Goal: Information Seeking & Learning: Find specific fact

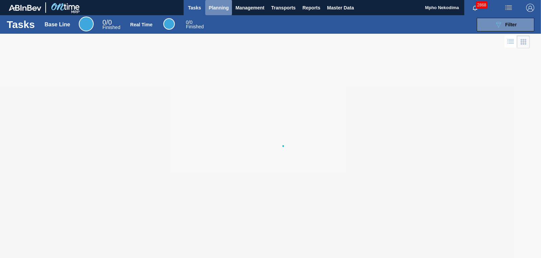
click at [218, 5] on span "Planning" at bounding box center [218, 8] width 20 height 8
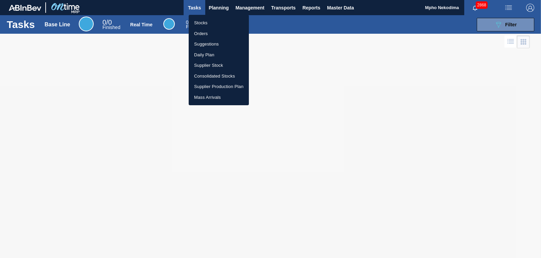
click at [209, 25] on li "Stocks" at bounding box center [219, 23] width 60 height 11
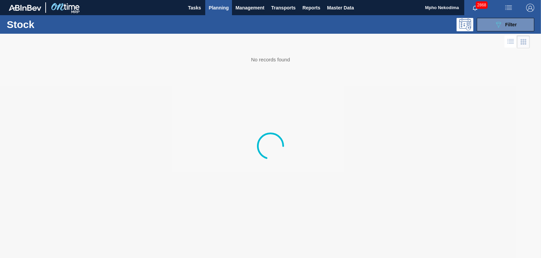
click at [214, 6] on span "Planning" at bounding box center [218, 8] width 20 height 8
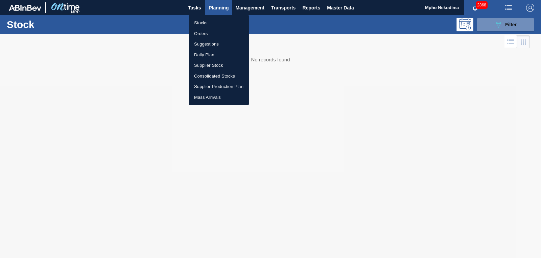
click at [205, 23] on li "Stocks" at bounding box center [219, 23] width 60 height 11
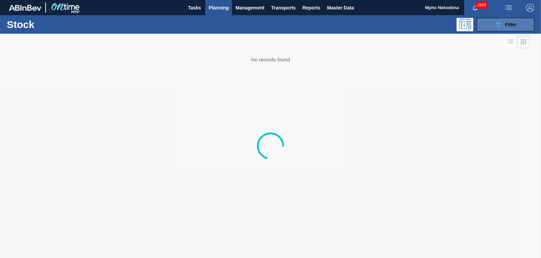
click at [495, 25] on icon "089F7B8B-B2A5-4AFE-B5C0-19BA573D28AC" at bounding box center [498, 25] width 8 height 8
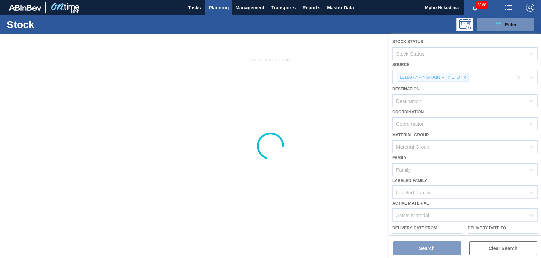
click at [462, 78] on div at bounding box center [270, 146] width 541 height 225
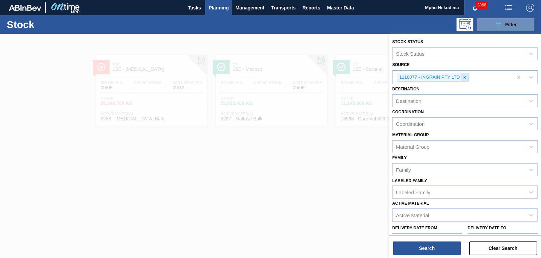
click at [465, 76] on icon at bounding box center [464, 77] width 5 height 5
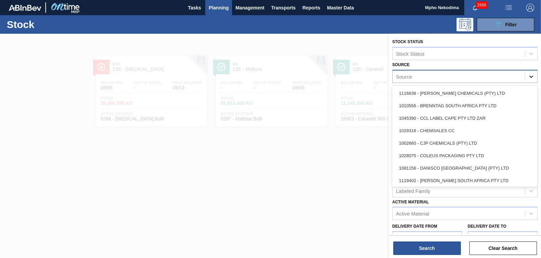
click at [529, 77] on icon at bounding box center [531, 77] width 4 height 2
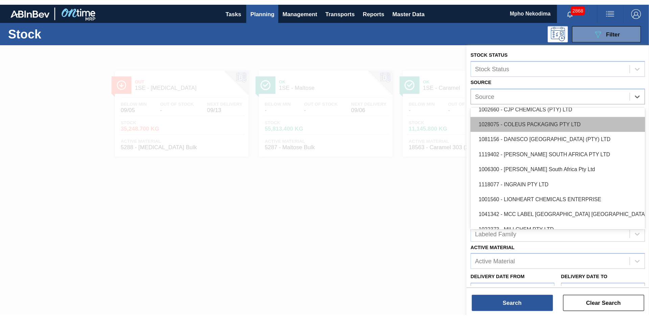
scroll to position [54, 0]
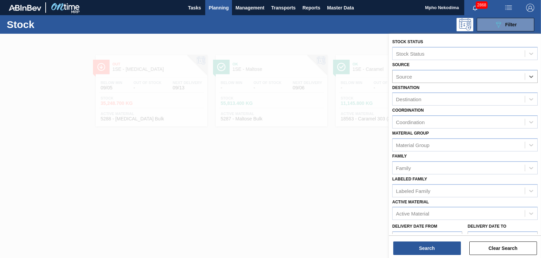
click at [430, 77] on div "Source" at bounding box center [458, 77] width 132 height 10
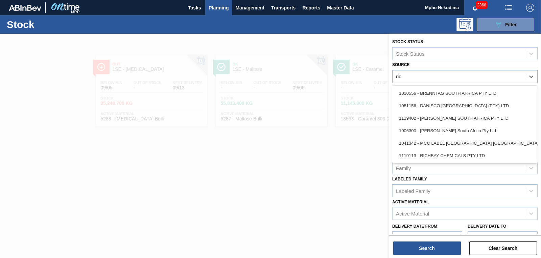
type input "rich"
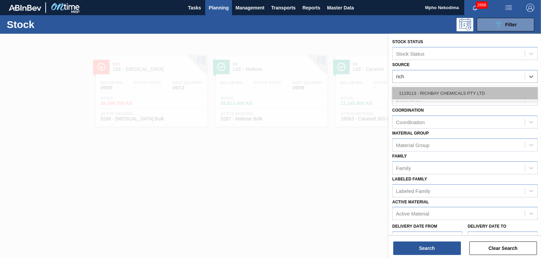
click at [436, 93] on div "1119113 - RICHBAY CHEMICALS PTY LTD" at bounding box center [464, 93] width 145 height 13
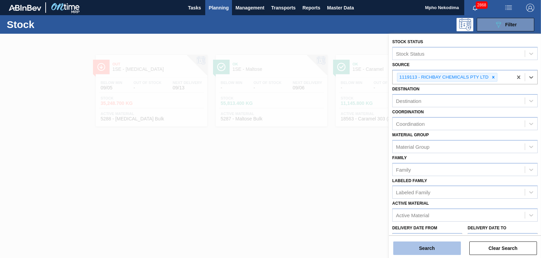
click at [426, 249] on button "Search" at bounding box center [427, 249] width 68 height 14
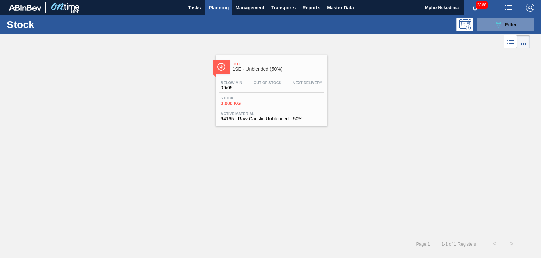
click at [250, 120] on span "64165 - Raw Caustic Unblended - 50%" at bounding box center [271, 119] width 101 height 5
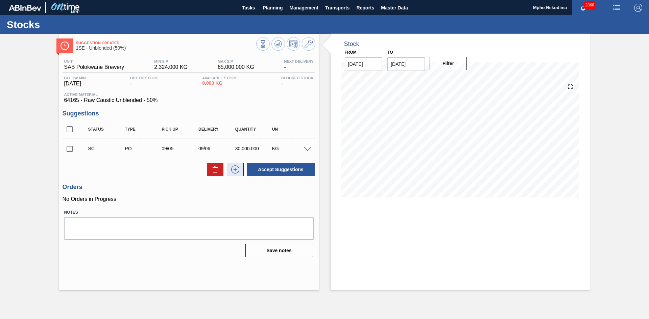
click at [234, 169] on icon at bounding box center [235, 170] width 11 height 8
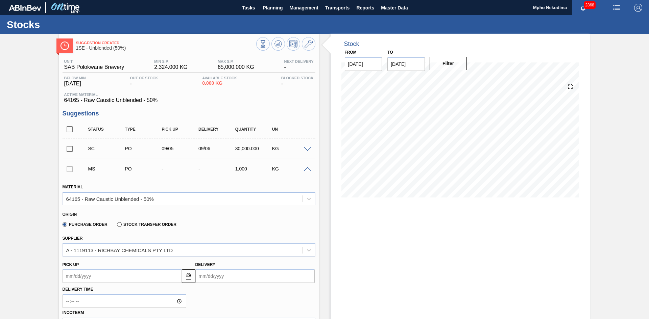
click at [211, 258] on input "Delivery" at bounding box center [254, 277] width 119 height 14
click at [215, 226] on div "8" at bounding box center [213, 223] width 9 height 9
type up3241482218 "[DATE]"
type input "[DATE]"
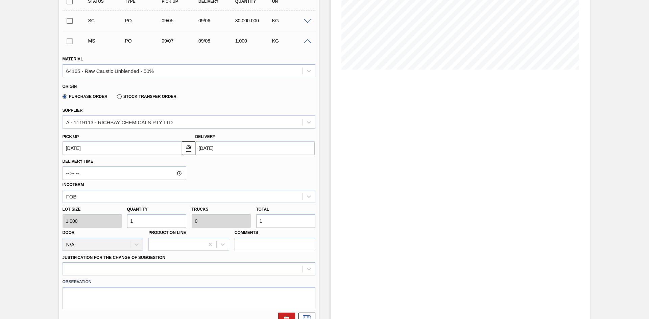
scroll to position [131, 0]
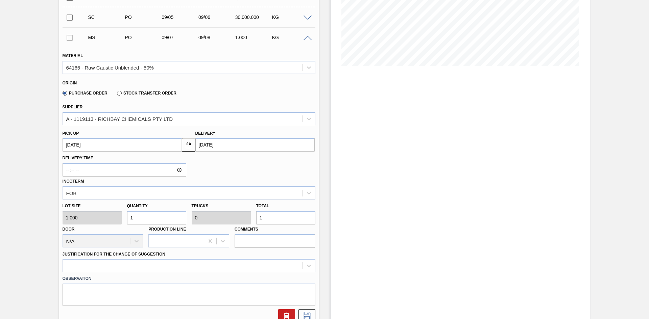
click at [101, 222] on div "Lot size 1.000 Quantity 1 Trucks 0 Total 1 Door N/A Production Line Comments" at bounding box center [189, 224] width 258 height 48
type input "3"
type input "30"
type input "0.001"
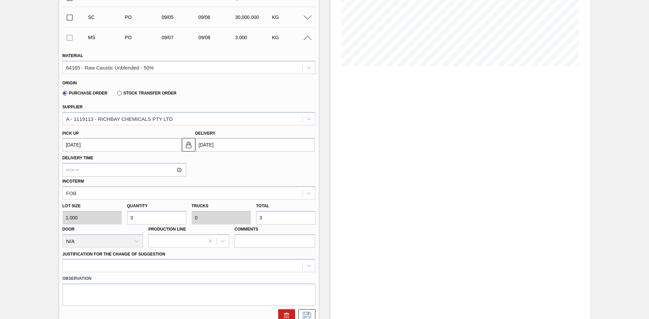
type input "30"
type input "300"
type input "0.01"
type input "300"
type input "3,000"
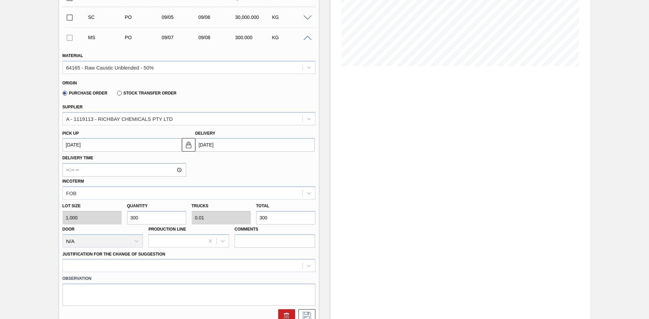
type input "0.1"
type input "3,000"
type input "30,000"
type input "1"
type input "30,000"
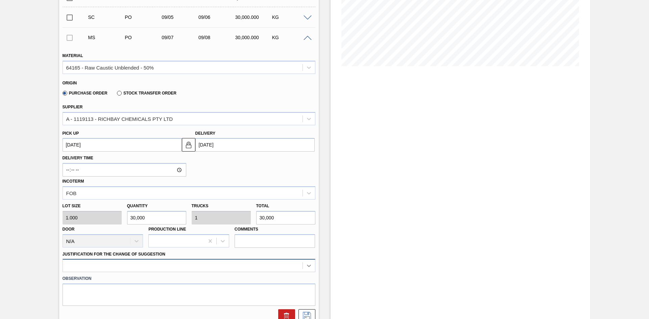
type input "30,000"
click at [307, 258] on div at bounding box center [189, 265] width 253 height 13
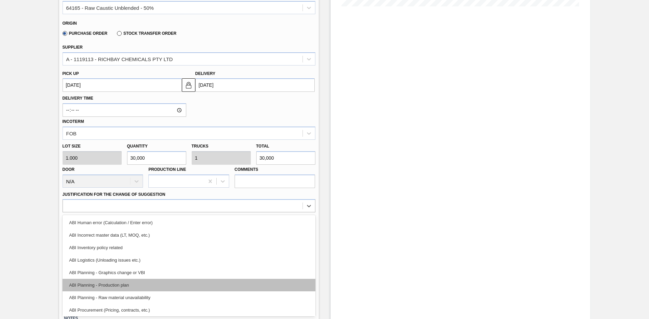
click at [163, 258] on div "ABI Planning - Production plan" at bounding box center [189, 285] width 253 height 13
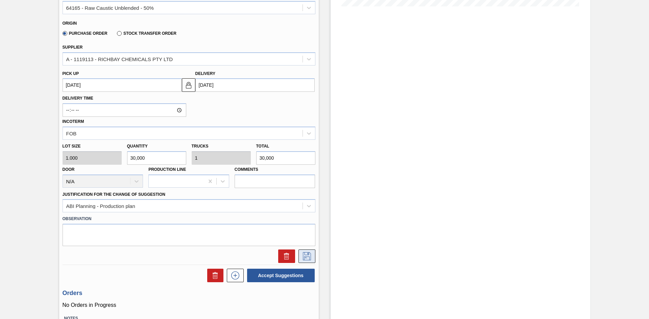
click at [308, 257] on icon at bounding box center [307, 256] width 8 height 8
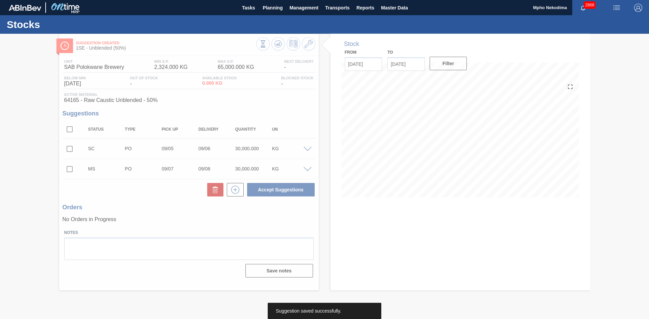
scroll to position [0, 0]
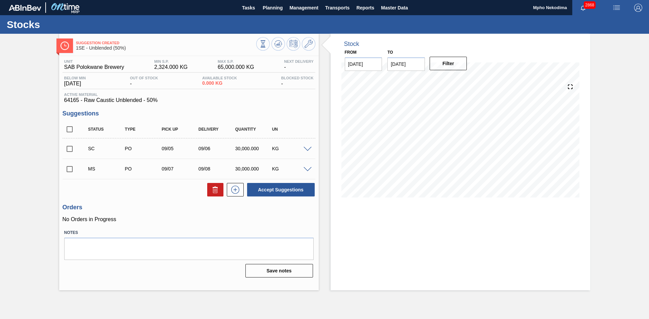
click at [66, 168] on input "checkbox" at bounding box center [70, 169] width 14 height 14
click at [268, 193] on button "Accept Suggestions" at bounding box center [281, 190] width 68 height 14
checkbox input "false"
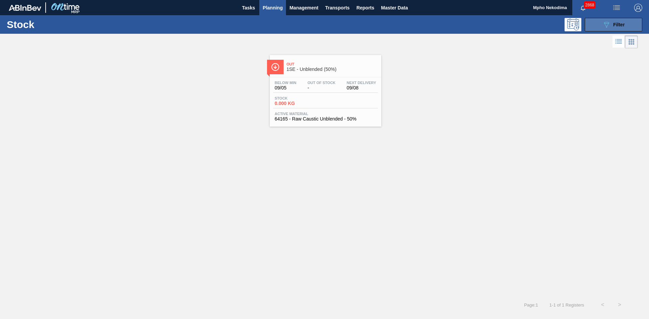
click at [540, 26] on span "Filter" at bounding box center [618, 24] width 11 height 5
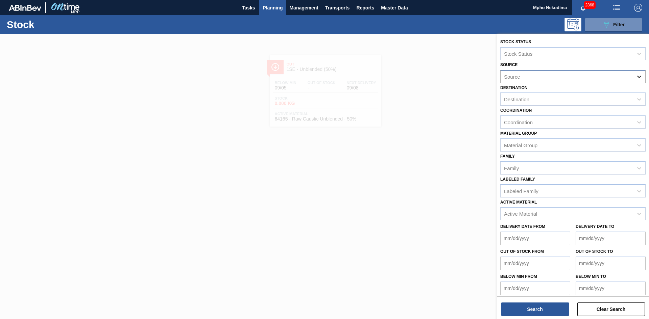
click at [540, 75] on icon at bounding box center [638, 76] width 7 height 7
click at [540, 72] on div "Source" at bounding box center [566, 77] width 132 height 10
type input "mcc"
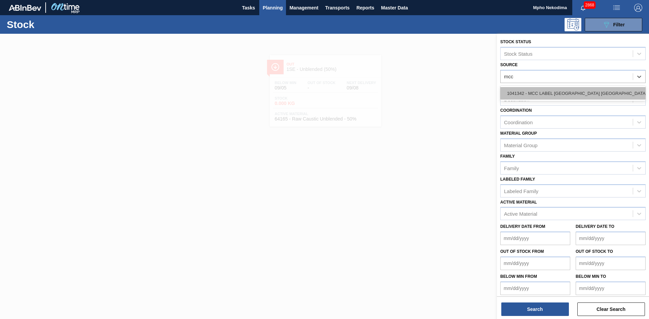
click at [540, 96] on div "1041342 - MCC LABEL [GEOGRAPHIC_DATA] [GEOGRAPHIC_DATA]" at bounding box center [572, 93] width 145 height 13
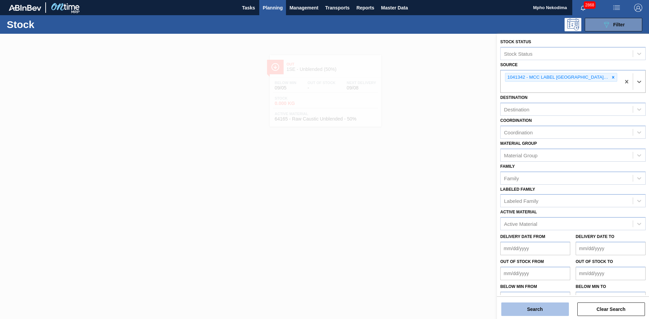
click at [509, 258] on button "Search" at bounding box center [535, 310] width 68 height 14
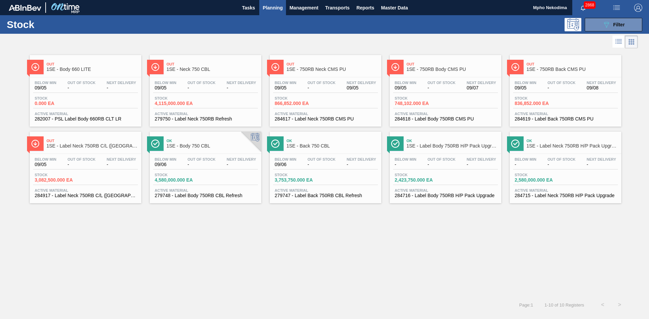
click at [538, 116] on span "Active Material" at bounding box center [565, 114] width 101 height 4
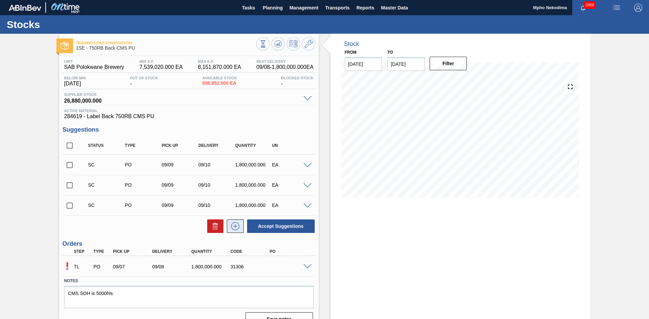
click at [232, 227] on icon at bounding box center [235, 226] width 11 height 8
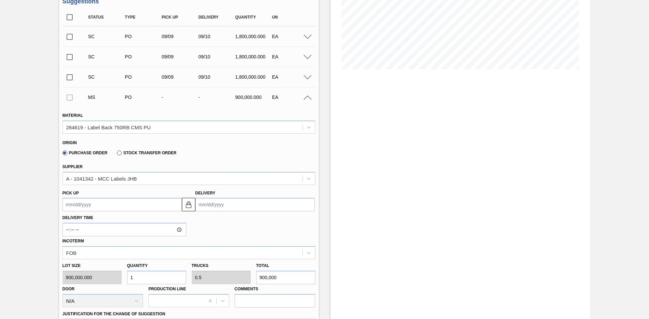
scroll to position [167, 0]
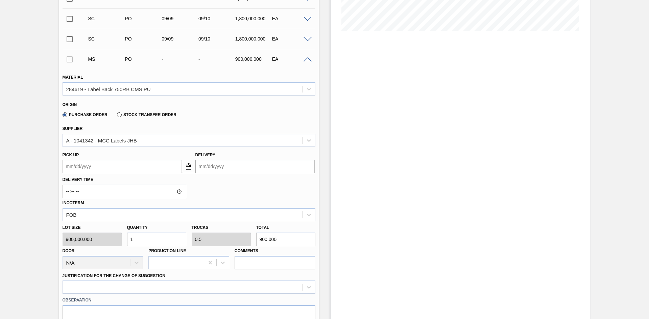
click at [202, 168] on input "Delivery" at bounding box center [254, 167] width 119 height 14
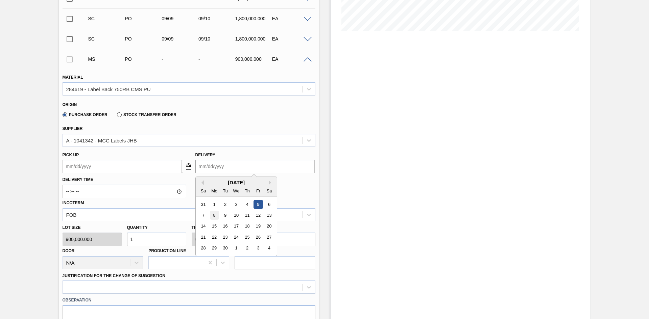
click at [212, 215] on div "8" at bounding box center [213, 215] width 9 height 9
type up3241482219 "[DATE]"
type input "[DATE]"
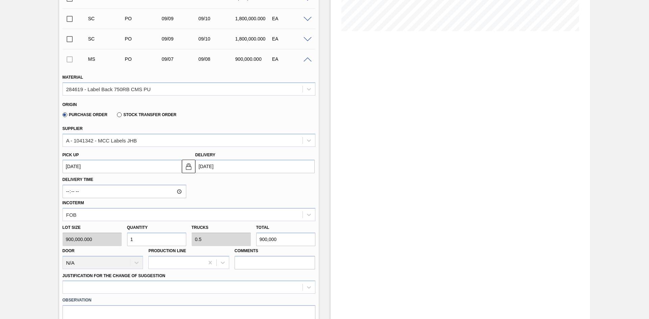
click at [233, 166] on input "[DATE]" at bounding box center [254, 167] width 119 height 14
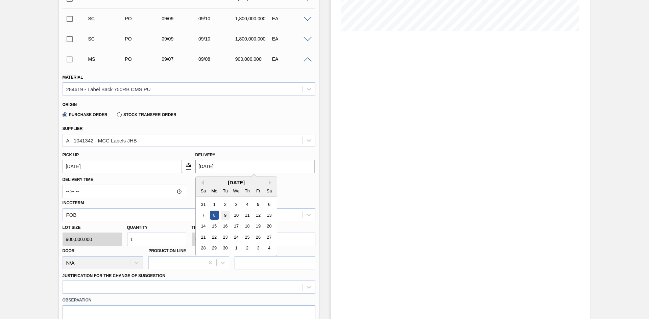
click at [226, 213] on div "9" at bounding box center [224, 215] width 9 height 9
type up3241482219 "[DATE]"
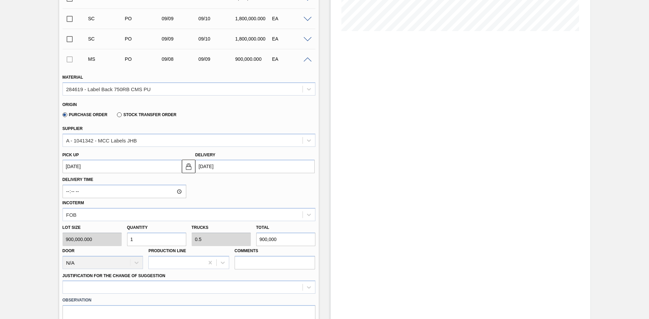
type input "[DATE]"
click at [258, 189] on div "Delivery Time Incoterm FOB" at bounding box center [189, 197] width 258 height 48
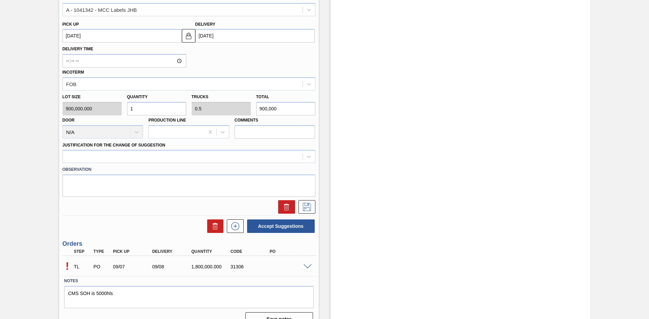
scroll to position [310, 0]
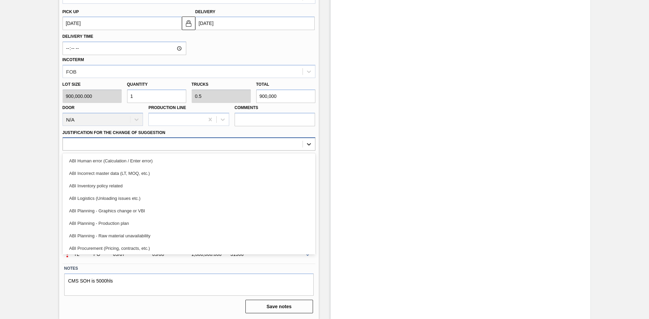
click at [309, 145] on icon at bounding box center [308, 144] width 7 height 7
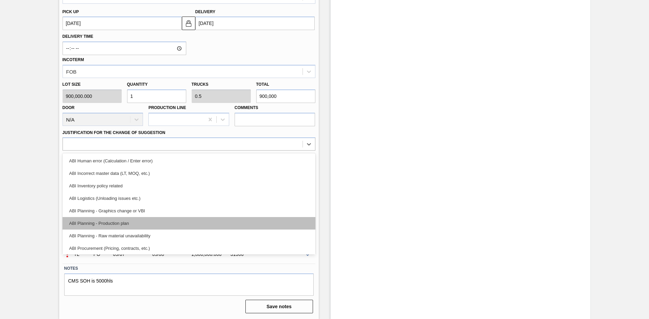
click at [136, 227] on div "ABI Planning - Production plan" at bounding box center [189, 223] width 253 height 13
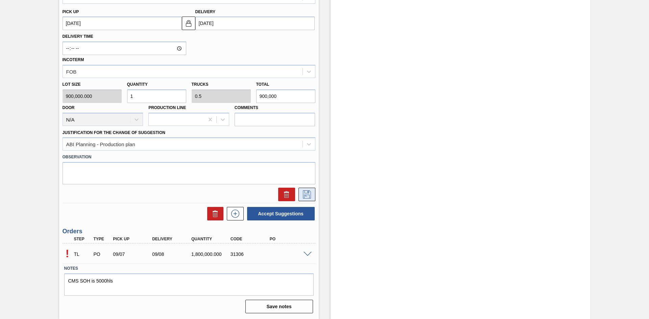
click at [305, 195] on icon at bounding box center [306, 195] width 11 height 8
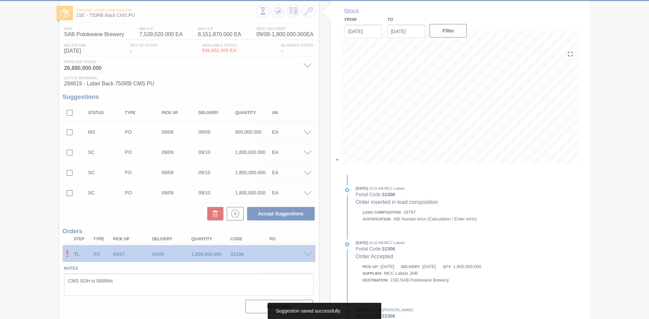
scroll to position [33, 0]
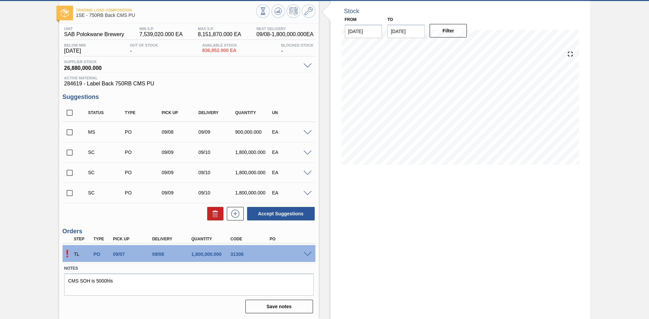
click at [308, 253] on span at bounding box center [307, 254] width 8 height 5
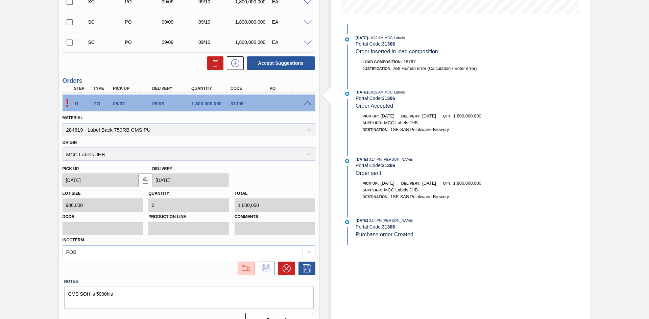
scroll to position [197, 0]
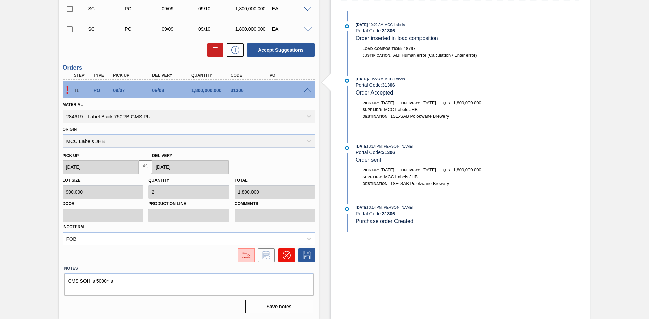
click at [286, 257] on icon at bounding box center [286, 255] width 8 height 8
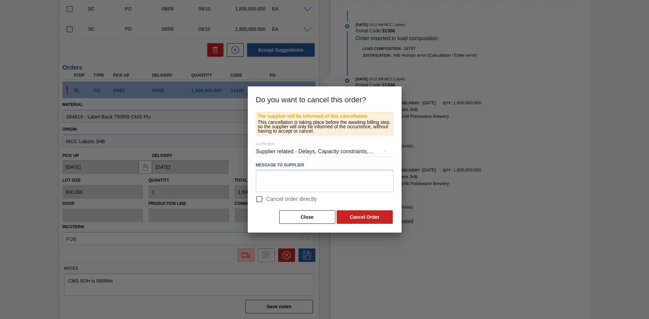
click at [271, 199] on span "Cancel order directly" at bounding box center [291, 199] width 51 height 8
click at [266, 199] on input "Cancel order directly" at bounding box center [259, 199] width 14 height 14
checkbox input "true"
click at [356, 217] on button "Cancel Order" at bounding box center [364, 217] width 56 height 14
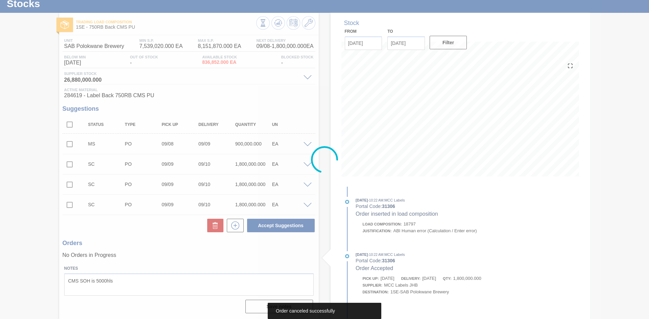
scroll to position [21, 0]
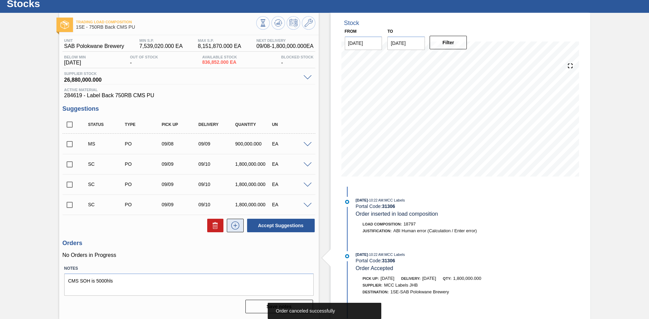
click at [228, 224] on button at bounding box center [235, 226] width 17 height 14
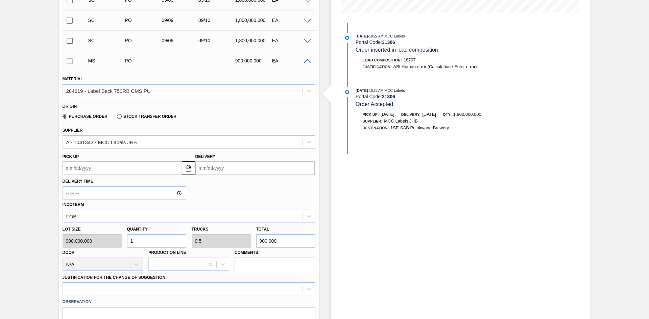
scroll to position [186, 0]
click at [210, 165] on input "Delivery" at bounding box center [254, 167] width 119 height 14
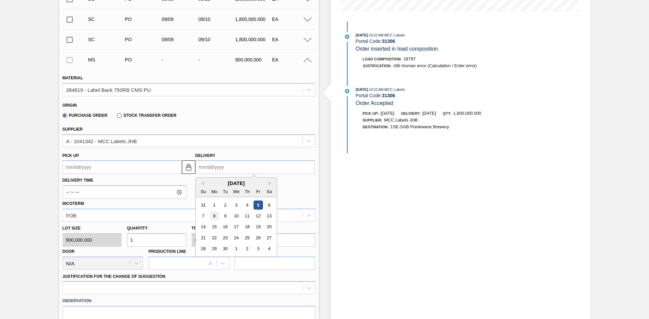
click at [216, 216] on div "8" at bounding box center [213, 215] width 9 height 9
type up3241482220 "[DATE]"
type input "[DATE]"
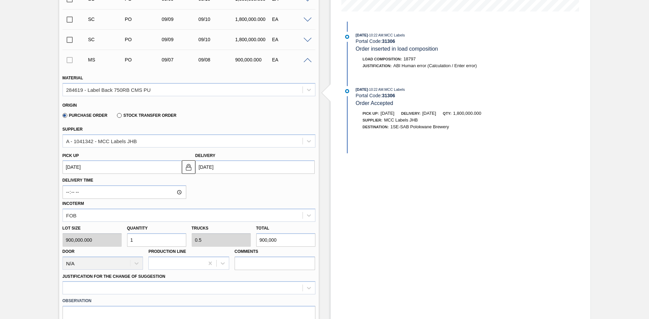
click at [103, 245] on div "Lot size 900,000.000 Quantity 1 Trucks 0.5 Total 900,000 Door N/A Production Li…" at bounding box center [189, 246] width 258 height 48
type input "15"
type input "7.5"
type input "13,500,000"
type input "150"
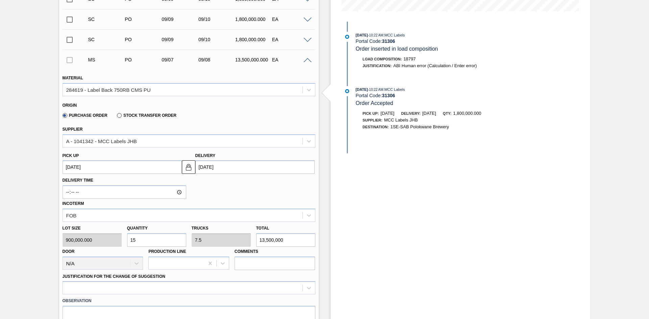
type input "75"
type input "135,000,000"
type input "1,500"
type input "750"
type input "1,350,000,000"
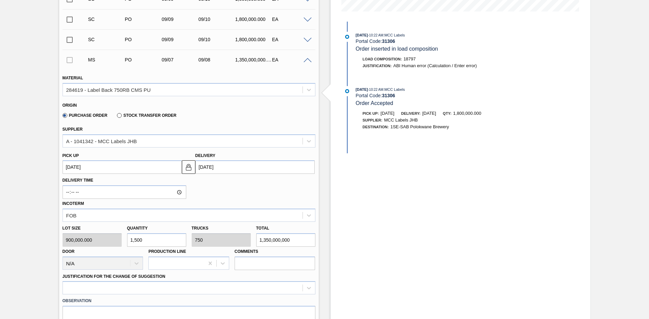
type input "15,000"
type input "7,500"
type input "13,500,000,000"
type input "1,500"
type input "750"
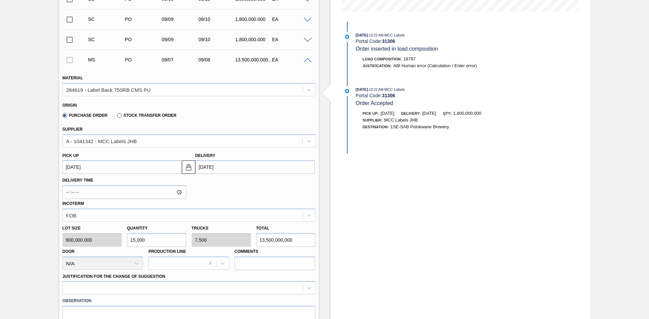
type input "1,350,000,000"
type input "1,500"
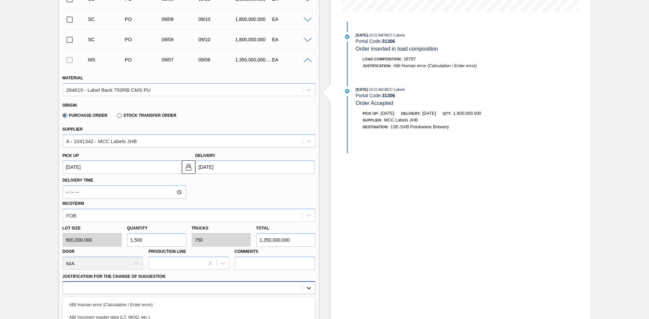
click at [309, 258] on div "option ABI Planning - Production plan focused, 6 of 18. 18 results available. U…" at bounding box center [189, 287] width 253 height 13
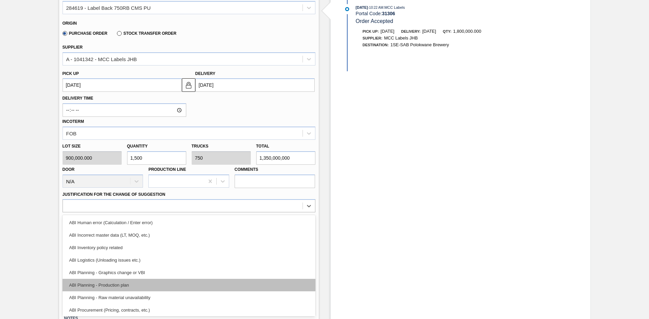
click at [128, 258] on div "ABI Planning - Production plan" at bounding box center [189, 285] width 253 height 13
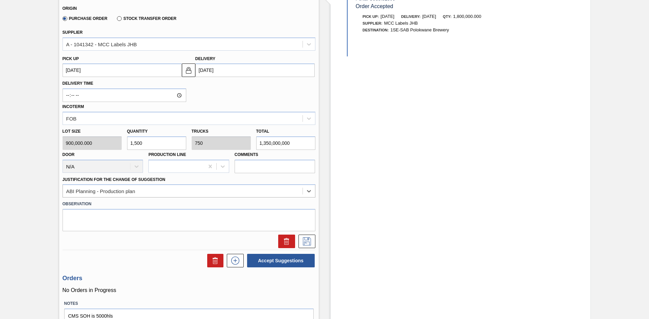
scroll to position [304, 0]
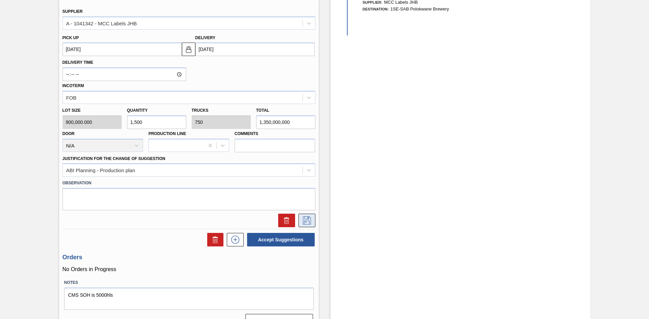
click at [306, 221] on icon at bounding box center [306, 221] width 11 height 8
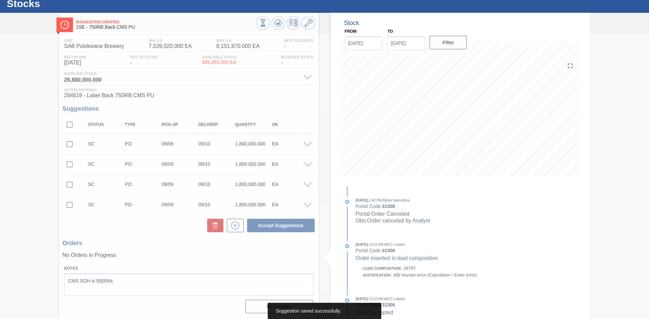
scroll to position [21, 0]
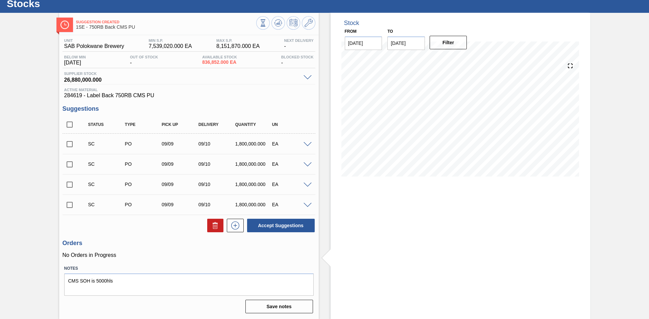
drag, startPoint x: 647, startPoint y: 154, endPoint x: 648, endPoint y: 186, distance: 32.8
click at [540, 186] on main "Tasks Planning Management Transports Reports Master Data Mpho Nekodima 2868 Mar…" at bounding box center [324, 159] width 649 height 319
click at [221, 244] on h3 "Orders" at bounding box center [189, 243] width 253 height 7
click at [71, 205] on input "checkbox" at bounding box center [70, 205] width 14 height 14
click at [278, 223] on button "Accept Suggestions" at bounding box center [281, 226] width 68 height 14
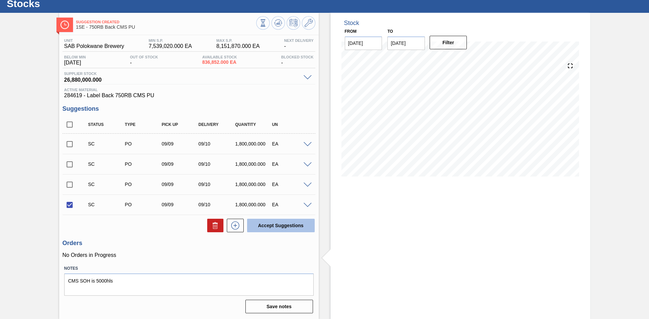
checkbox input "false"
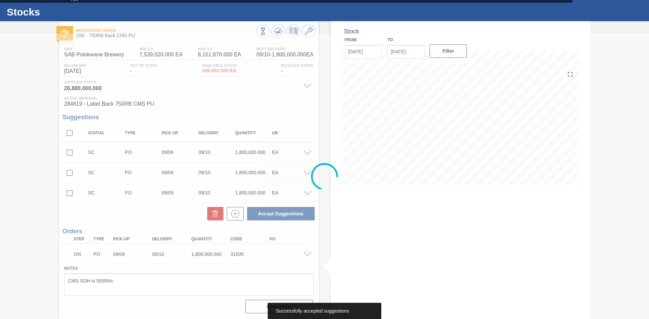
scroll to position [13, 0]
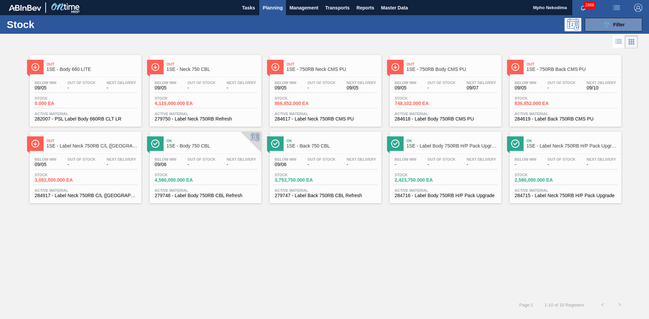
click at [415, 117] on span "284618 - Label Body 750RB CMS PU" at bounding box center [445, 119] width 101 height 5
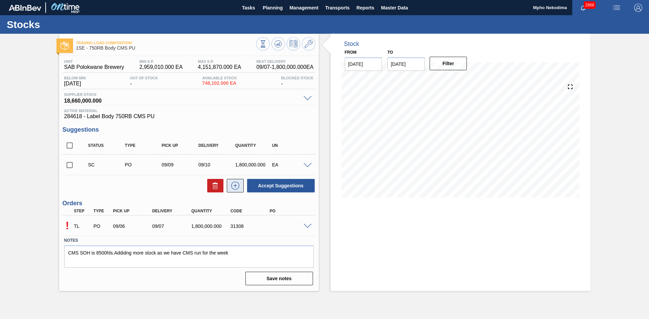
click at [237, 185] on icon at bounding box center [235, 186] width 11 height 8
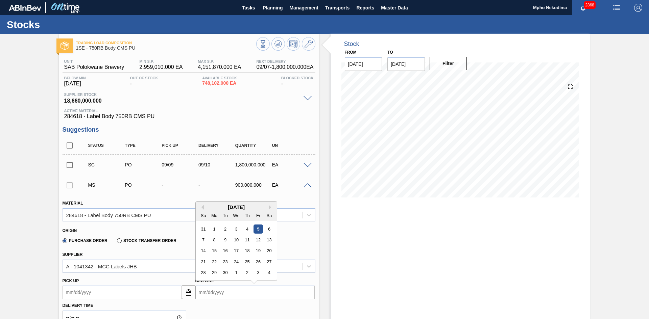
click at [210, 258] on input "Delivery" at bounding box center [254, 293] width 119 height 14
click at [225, 236] on div "9" at bounding box center [224, 239] width 9 height 9
type up3241482225 "[DATE]"
type input "[DATE]"
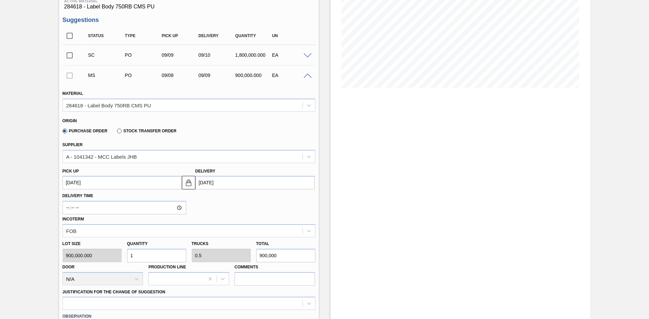
scroll to position [113, 0]
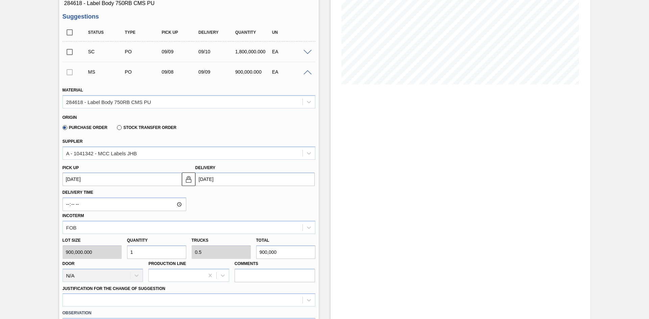
click at [109, 256] on div "Lot size 900,000.000 Quantity 1 Trucks 0.5 Total 900,000 Door N/A Production Li…" at bounding box center [189, 258] width 258 height 48
type input "18"
type input "9"
type input "16,200,000"
type input "180"
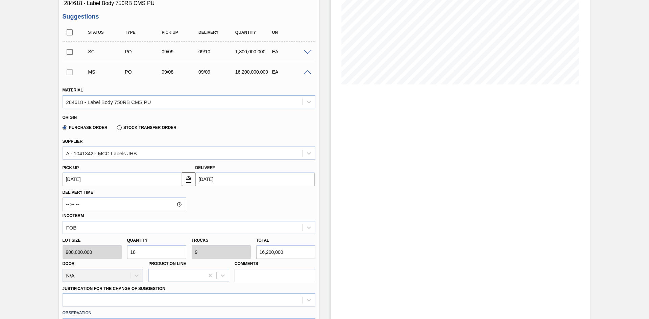
type input "90"
type input "162,000,000"
type input "1,800"
type input "900"
type input "1,620,000,000"
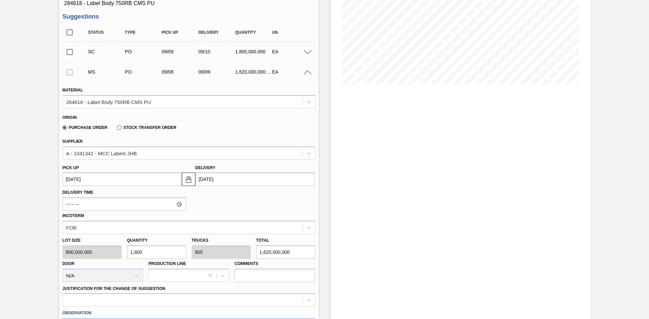
type input "1,800"
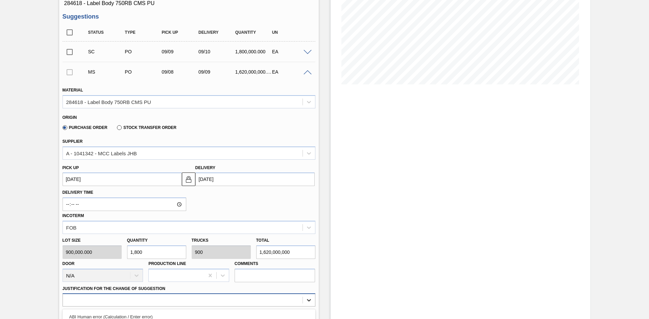
scroll to position [207, 0]
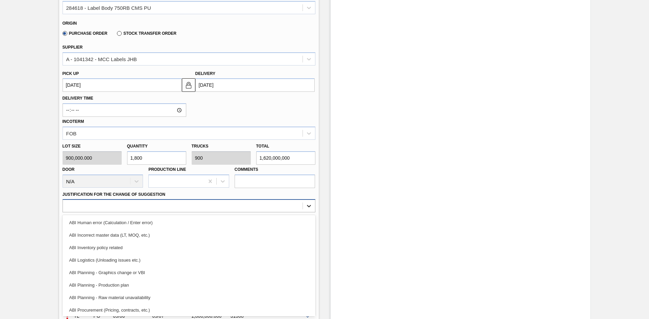
click at [307, 213] on div "option ABI Planning - Raw material unavailability focused, 7 of 18. 18 results …" at bounding box center [189, 205] width 253 height 13
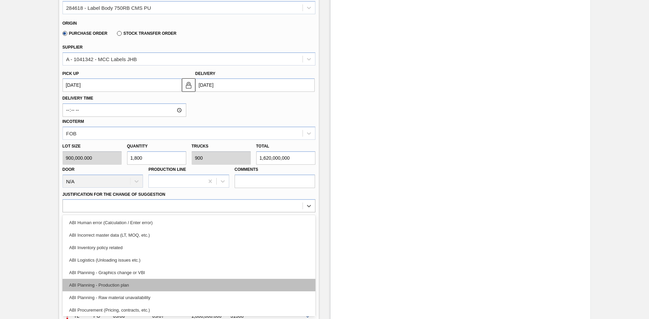
click at [172, 258] on div "ABI Planning - Production plan" at bounding box center [189, 285] width 253 height 13
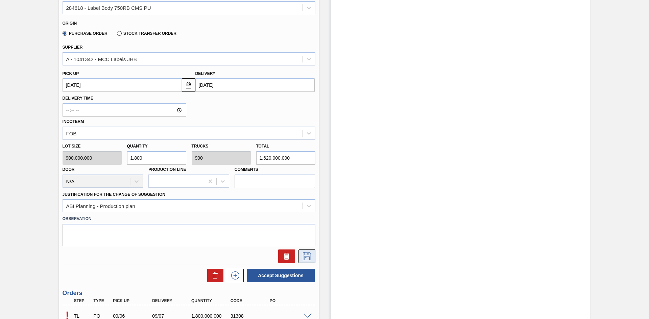
click at [307, 255] on icon at bounding box center [306, 256] width 11 height 8
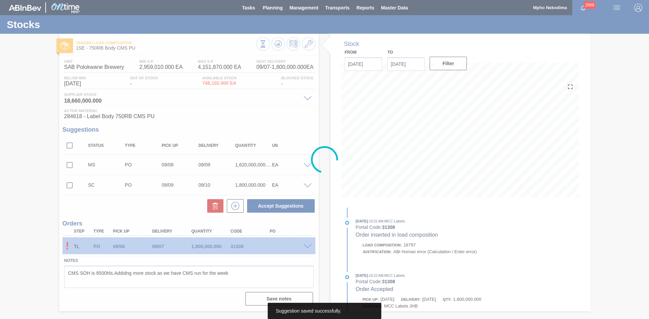
scroll to position [0, 0]
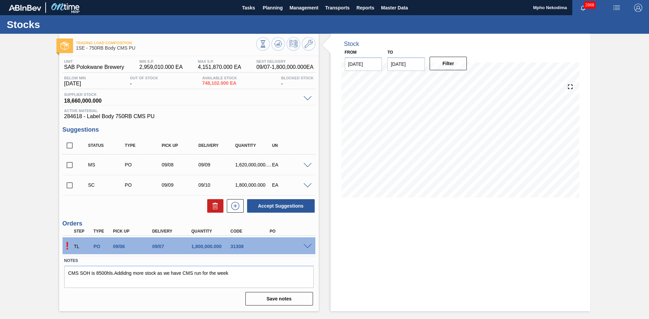
click at [168, 214] on div "Unit SAB Polokwane Brewery MIN S.P. 2,959,010.000 EA MAX S.P. 4,151,870.000 EA …" at bounding box center [188, 182] width 259 height 252
click at [66, 185] on input "checkbox" at bounding box center [70, 185] width 14 height 14
click at [267, 204] on button "Accept Suggestions" at bounding box center [281, 206] width 68 height 14
checkbox input "false"
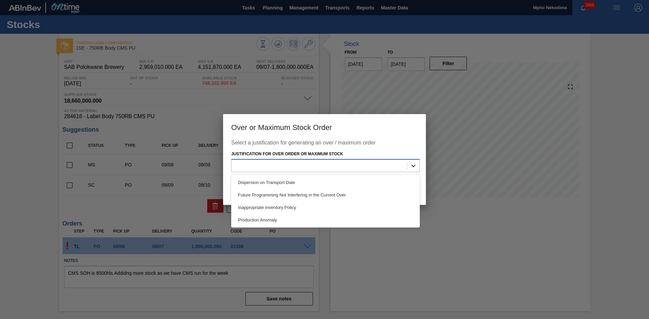
click at [409, 163] on div at bounding box center [413, 166] width 12 height 12
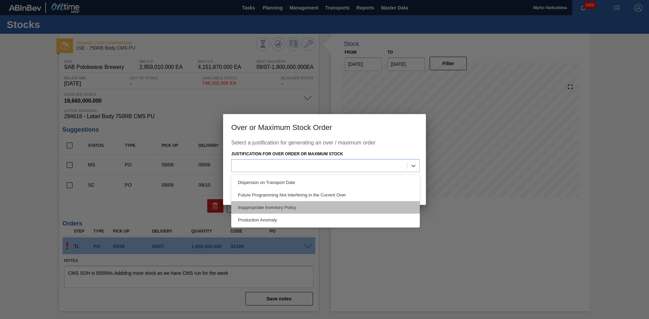
click at [304, 204] on div "Inappropriate Inventory Policy" at bounding box center [325, 207] width 189 height 13
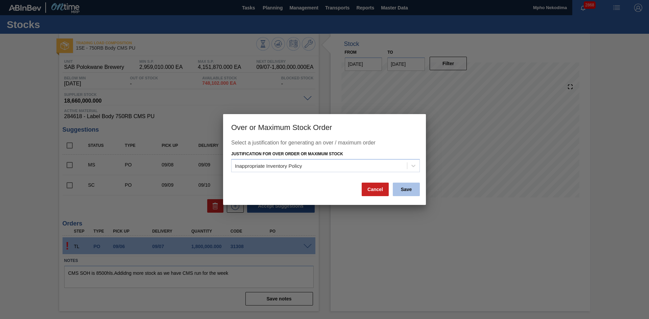
click at [406, 190] on button "Save" at bounding box center [406, 190] width 27 height 14
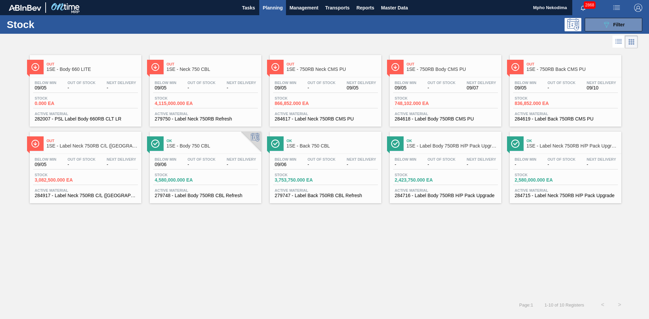
click at [540, 114] on span "Active Material" at bounding box center [565, 114] width 101 height 4
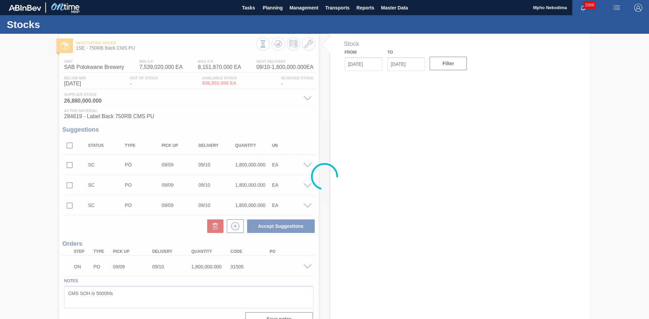
type input "[DATE]"
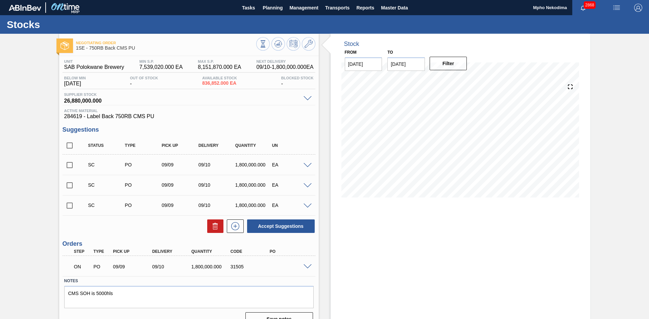
click at [74, 206] on input "checkbox" at bounding box center [70, 206] width 14 height 14
click at [287, 226] on button "Accept Suggestions" at bounding box center [281, 227] width 68 height 14
checkbox input "false"
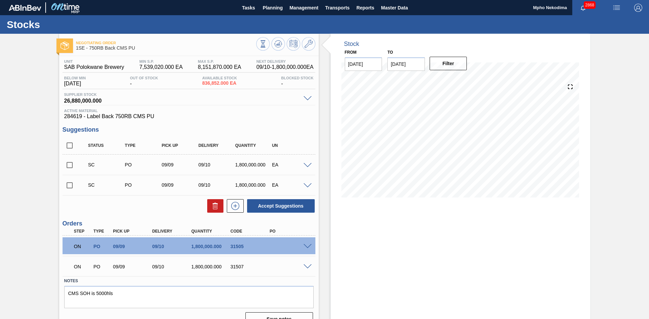
click at [271, 258] on div "31507" at bounding box center [251, 266] width 44 height 5
click at [142, 258] on div "09/09" at bounding box center [133, 266] width 44 height 5
drag, startPoint x: 534, startPoint y: 254, endPoint x: 403, endPoint y: 297, distance: 137.9
click at [534, 254] on div "Stock From 09/05/2025 to 09/19/2025 Filter" at bounding box center [459, 183] width 259 height 298
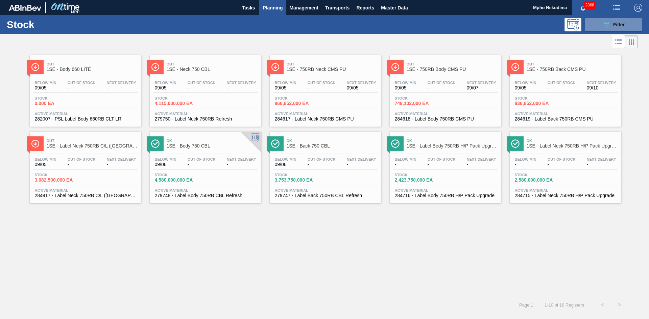
click at [298, 113] on span "Active Material" at bounding box center [325, 114] width 101 height 4
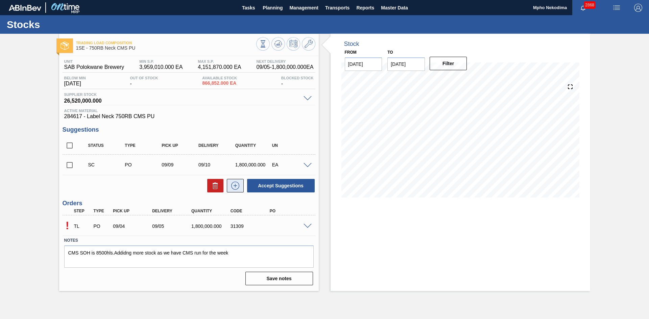
click at [233, 185] on icon at bounding box center [235, 186] width 11 height 8
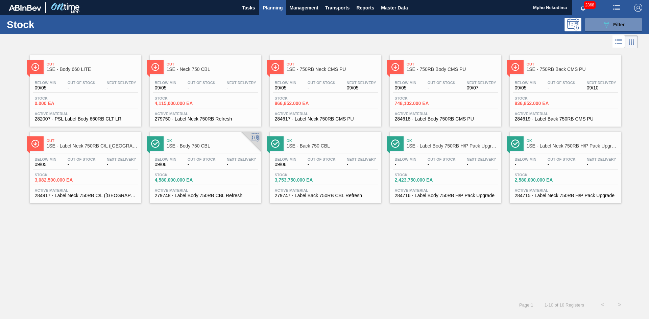
click at [207, 117] on span "279750 - Label Neck 750RB Refresh" at bounding box center [205, 119] width 101 height 5
click at [325, 120] on span "284617 - Label Neck 750RB CMS PU" at bounding box center [325, 119] width 101 height 5
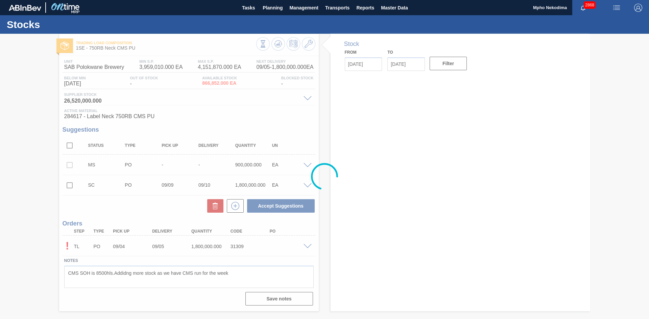
type input "[DATE]"
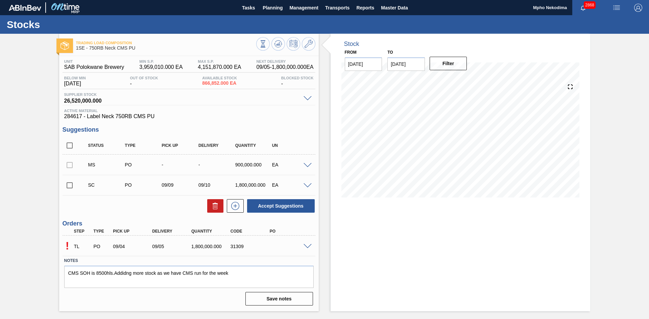
click at [305, 247] on span at bounding box center [307, 246] width 8 height 5
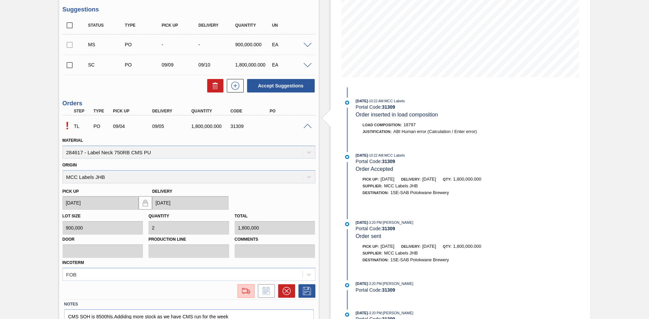
scroll to position [156, 0]
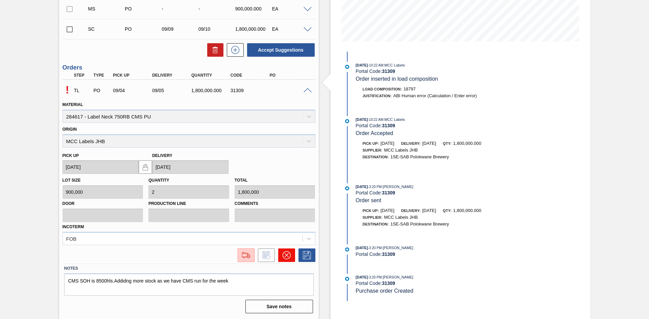
click at [285, 254] on icon at bounding box center [286, 255] width 8 height 8
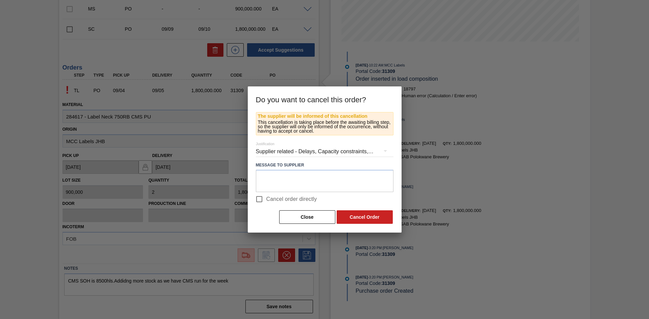
click at [259, 200] on input "Cancel order directly" at bounding box center [259, 199] width 14 height 14
checkbox input "true"
click at [359, 218] on button "Cancel Order" at bounding box center [364, 217] width 56 height 14
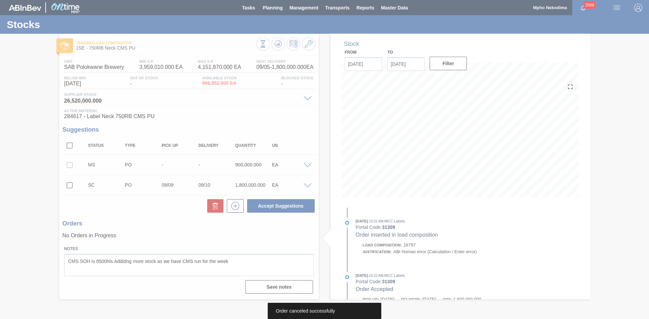
scroll to position [0, 0]
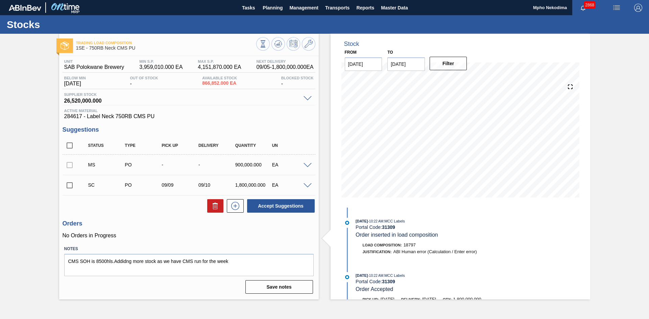
click at [71, 184] on input "checkbox" at bounding box center [70, 185] width 14 height 14
click at [275, 204] on button "Accept Suggestions" at bounding box center [281, 206] width 68 height 14
checkbox input "false"
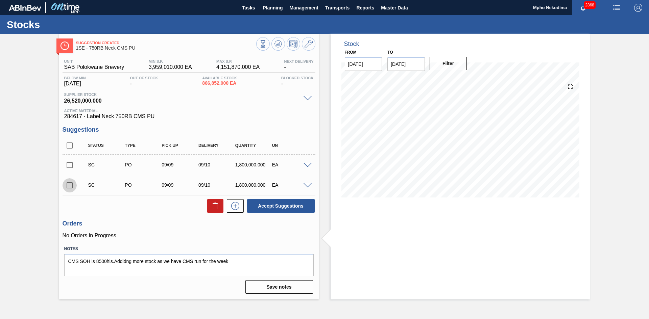
click at [73, 186] on input "checkbox" at bounding box center [70, 185] width 14 height 14
click at [290, 206] on button "Accept Suggestions" at bounding box center [281, 206] width 68 height 14
checkbox input "false"
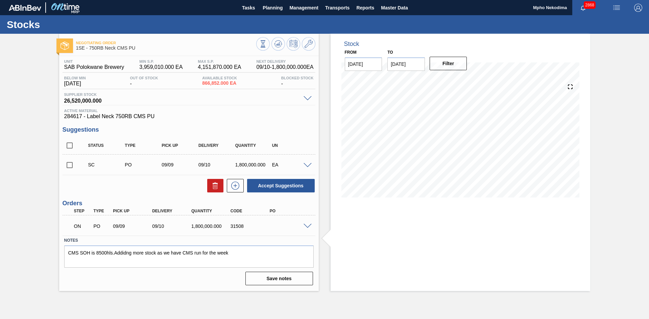
drag, startPoint x: 578, startPoint y: 225, endPoint x: 588, endPoint y: 186, distance: 39.3
click at [540, 226] on div "Stock From 09/05/2025 to 09/19/2025 Filter 09/13 Stock Projection 2,666,852 SAP…" at bounding box center [459, 162] width 259 height 257
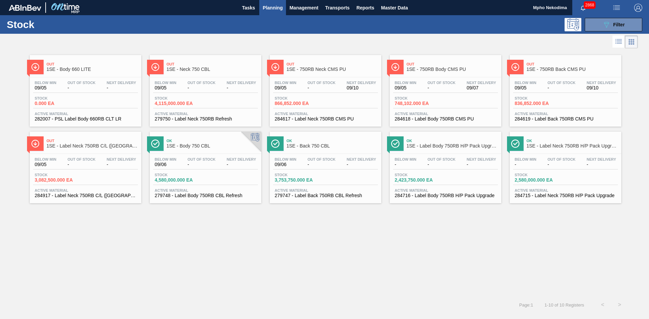
click at [239, 258] on div "Out 1SE - Body 660 LITE Below Min 09/05 Out Of Stock - Next Delivery - Stock 0.…" at bounding box center [324, 173] width 649 height 247
click at [185, 118] on span "279750 - Label Neck 750RB Refresh" at bounding box center [205, 119] width 101 height 5
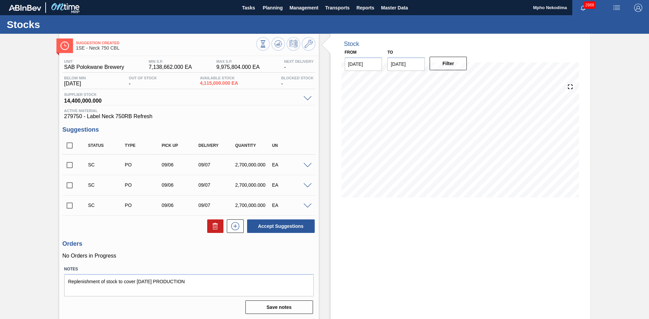
click at [70, 205] on input "checkbox" at bounding box center [70, 206] width 14 height 14
checkbox input "true"
click at [234, 227] on icon at bounding box center [235, 226] width 11 height 8
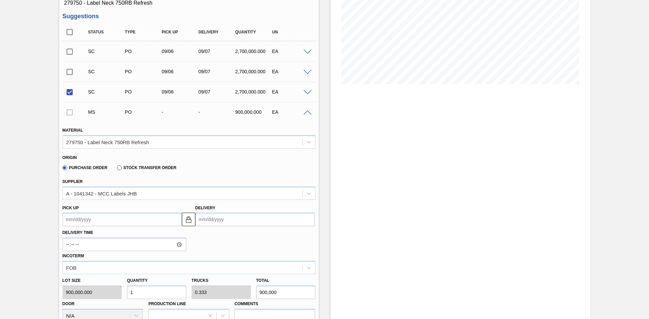
scroll to position [119, 0]
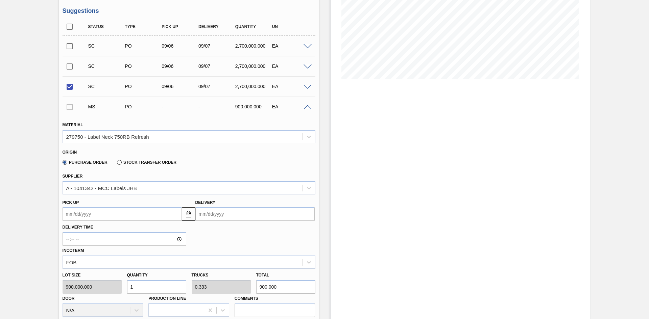
click at [210, 216] on input "Delivery" at bounding box center [254, 214] width 119 height 14
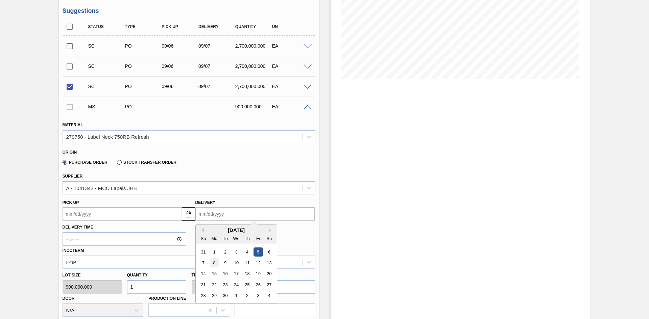
click at [215, 258] on div "8" at bounding box center [213, 262] width 9 height 9
type up3241482229 "[DATE]"
type input "[DATE]"
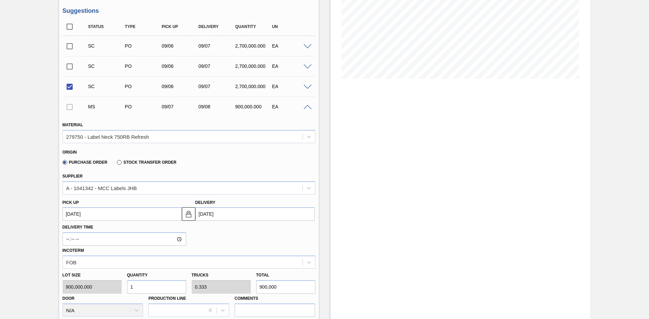
click at [119, 258] on div "Lot size 900,000.000 Quantity 1 Trucks 0.333 Total 900,000 Door N/A Production …" at bounding box center [189, 293] width 258 height 48
type input "15"
type input "5"
type input "13,500,000"
type input "150"
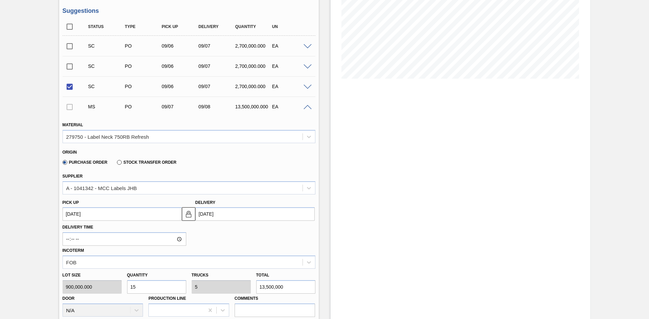
type input "50"
type input "135,000,000"
type input "1,500"
type input "500"
type input "1,350,000,000"
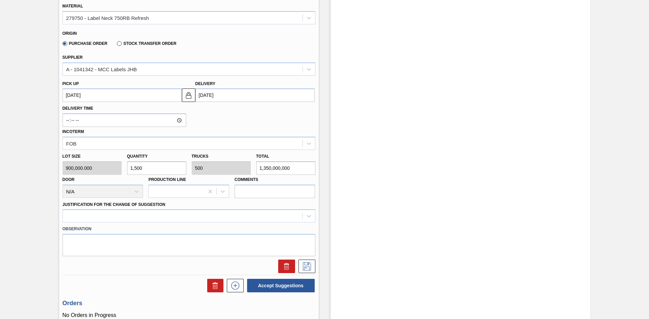
scroll to position [246, 0]
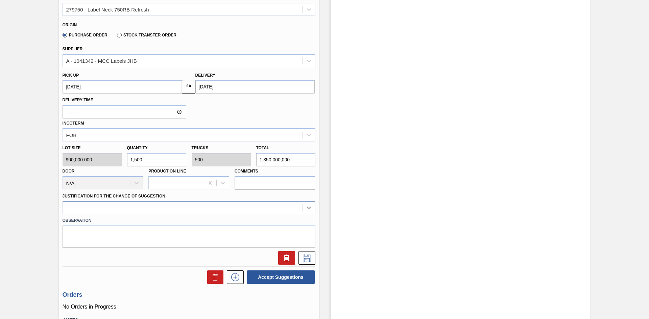
type input "1,500"
click at [303, 208] on div at bounding box center [309, 208] width 12 height 12
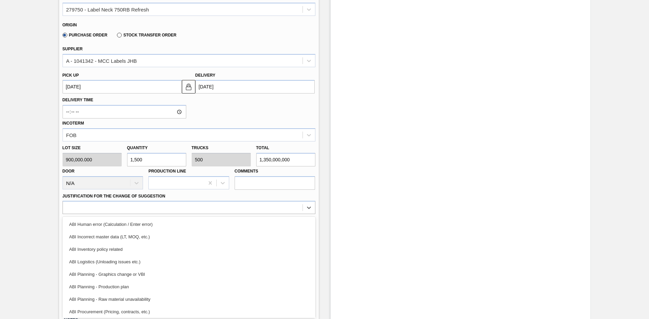
drag, startPoint x: 176, startPoint y: 286, endPoint x: 170, endPoint y: 275, distance: 12.9
click at [176, 258] on div "ABI Planning - Production plan" at bounding box center [189, 287] width 253 height 13
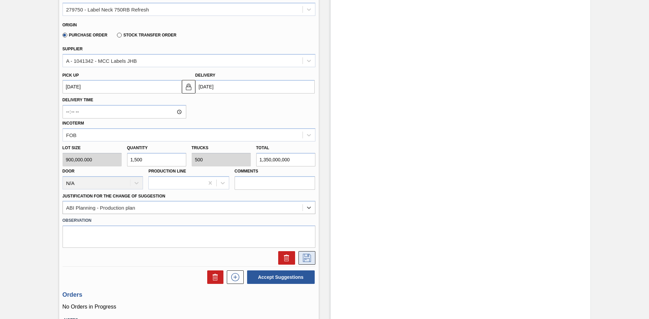
click at [305, 258] on icon at bounding box center [306, 258] width 11 height 8
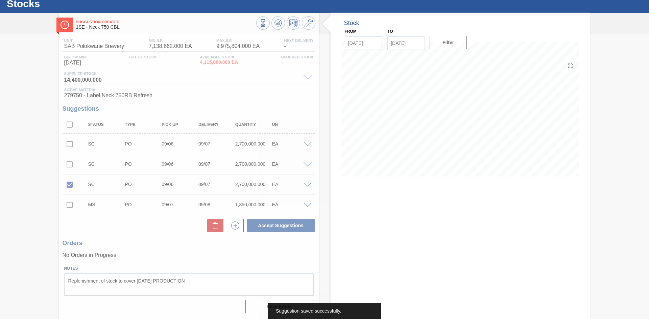
scroll to position [21, 0]
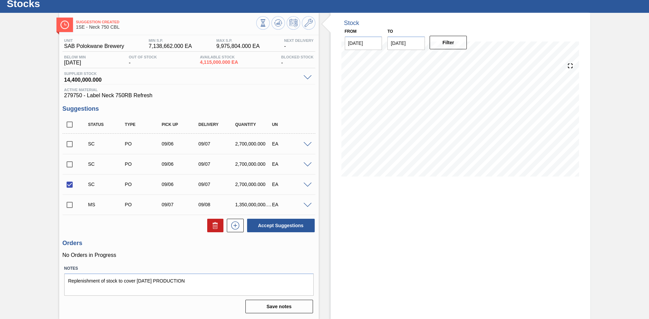
click at [68, 203] on input "checkbox" at bounding box center [70, 205] width 14 height 14
checkbox input "true"
click at [265, 225] on button "Accept Suggestions" at bounding box center [281, 226] width 68 height 14
checkbox input "false"
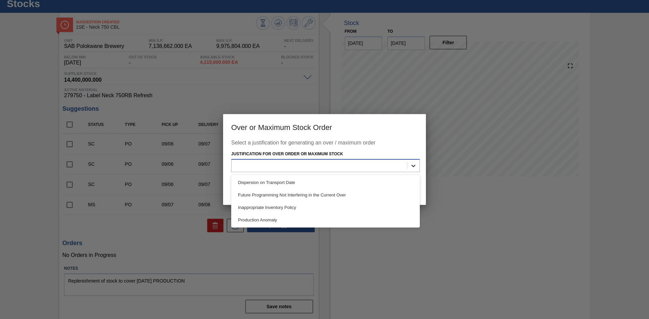
click at [411, 164] on icon at bounding box center [413, 166] width 7 height 7
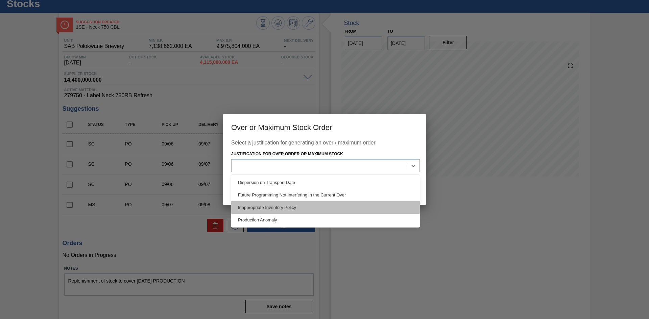
click at [300, 210] on div "Inappropriate Inventory Policy" at bounding box center [325, 207] width 189 height 13
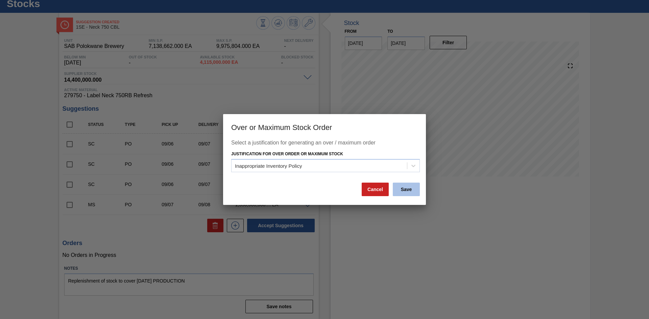
click at [401, 186] on button "Save" at bounding box center [406, 190] width 27 height 14
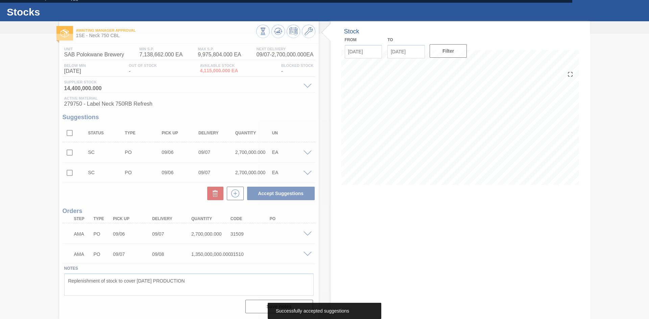
scroll to position [13, 0]
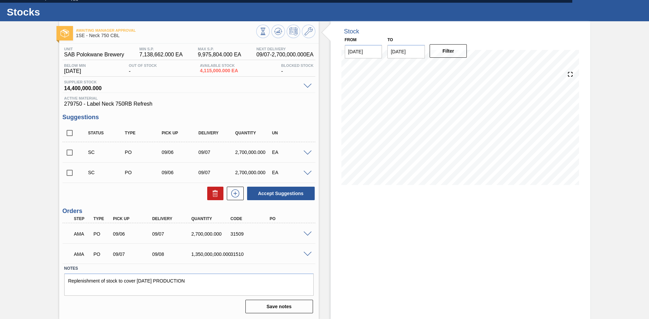
drag, startPoint x: 538, startPoint y: 31, endPoint x: 513, endPoint y: 5, distance: 36.1
click at [538, 31] on div at bounding box center [501, 31] width 162 height 7
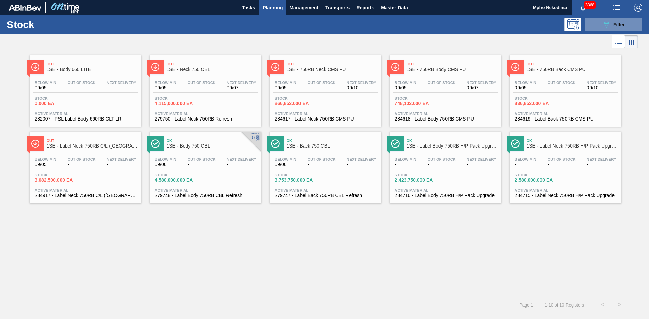
click at [176, 193] on div "Active Material 279748 - Label Body 750RB CBL Refresh" at bounding box center [205, 194] width 105 height 10
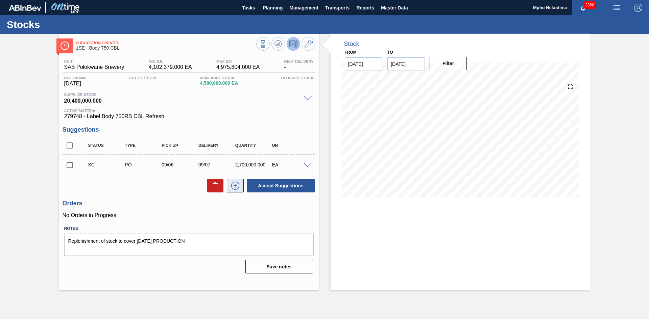
click at [233, 186] on icon at bounding box center [235, 186] width 11 height 8
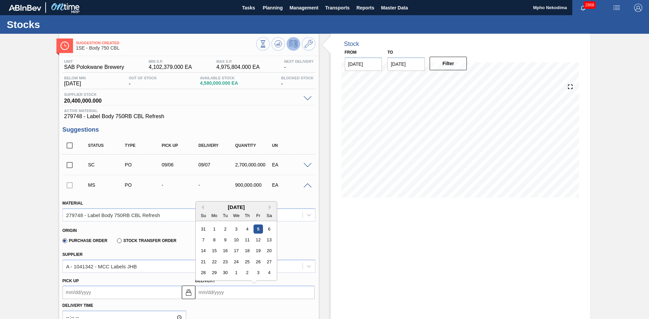
click at [203, 258] on input "Delivery" at bounding box center [254, 293] width 119 height 14
click at [225, 240] on div "9" at bounding box center [224, 239] width 9 height 9
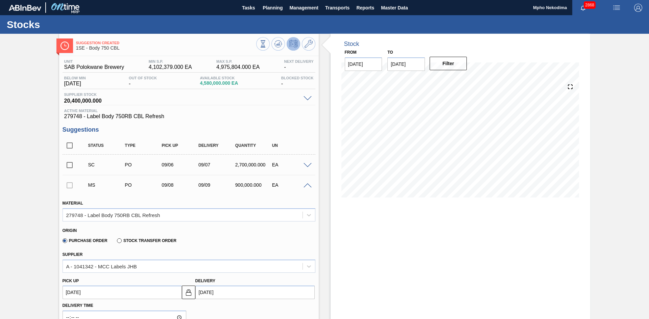
type up3241482230 "[DATE]"
type input "[DATE]"
drag, startPoint x: 647, startPoint y: 165, endPoint x: 645, endPoint y: 241, distance: 75.7
click at [540, 241] on div "Suggestion Created 1SE - Body 750 CBL Unit SAB Polokwane Brewery MIN S.P. 4,102…" at bounding box center [324, 305] width 649 height 543
drag, startPoint x: 647, startPoint y: 165, endPoint x: 635, endPoint y: 206, distance: 42.2
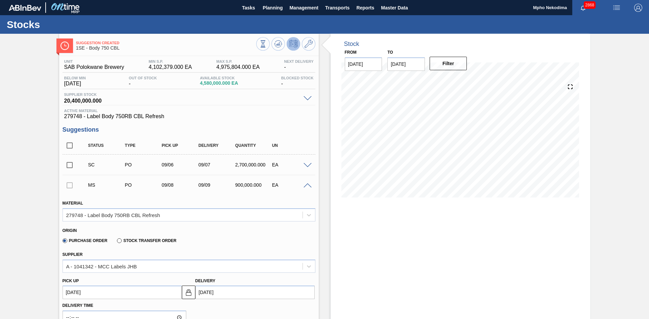
click at [540, 225] on div "Suggestion Created 1SE - Body 750 CBL Unit SAB Polokwane Brewery MIN S.P. 4,102…" at bounding box center [324, 305] width 649 height 543
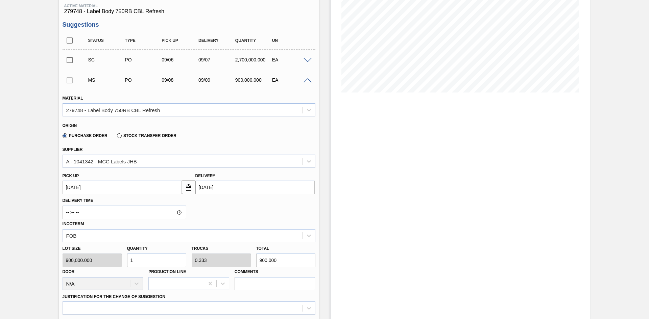
scroll to position [115, 0]
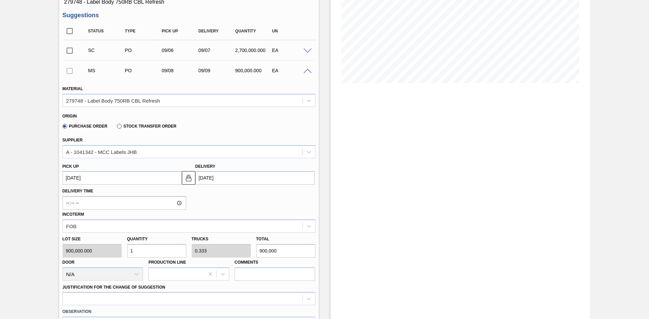
click at [69, 246] on div "Lot size 900,000.000 Quantity 1 Trucks 0.333 Total 900,000 Door N/A Production …" at bounding box center [189, 257] width 258 height 48
type input "15"
type input "5"
type input "13,500,000"
type input "150"
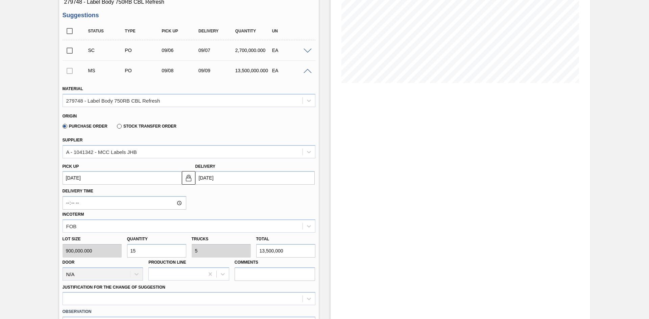
type input "50"
type input "135,000,000"
type input "1,500"
type input "500"
type input "1,350,000,000"
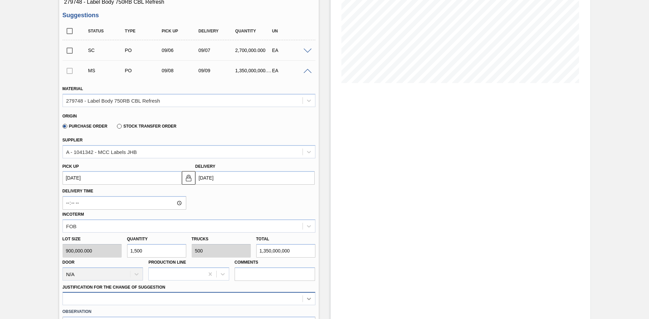
type input "1,500"
click at [307, 258] on div at bounding box center [189, 298] width 253 height 13
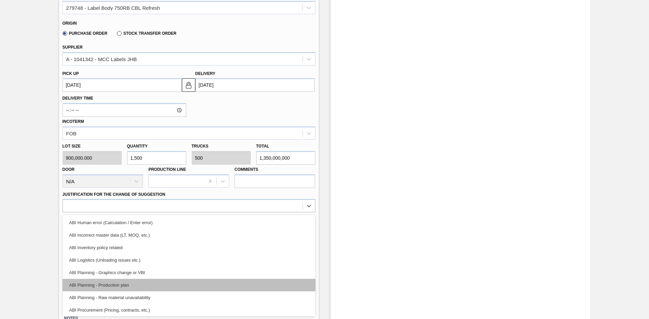
click at [164, 258] on div "ABI Planning - Production plan" at bounding box center [189, 285] width 253 height 13
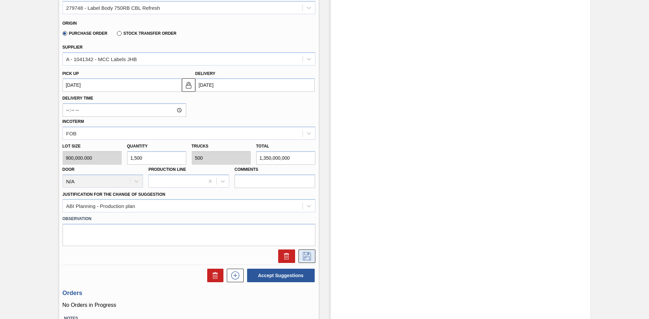
click at [306, 257] on icon at bounding box center [306, 256] width 11 height 8
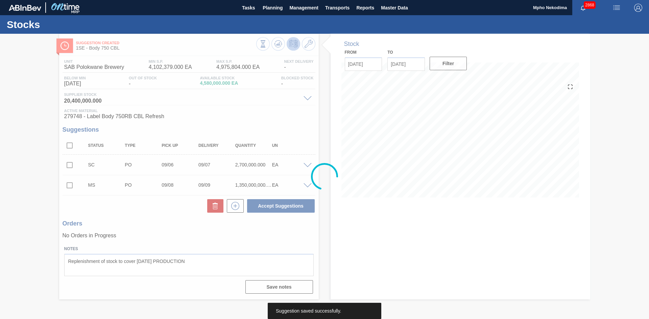
scroll to position [0, 0]
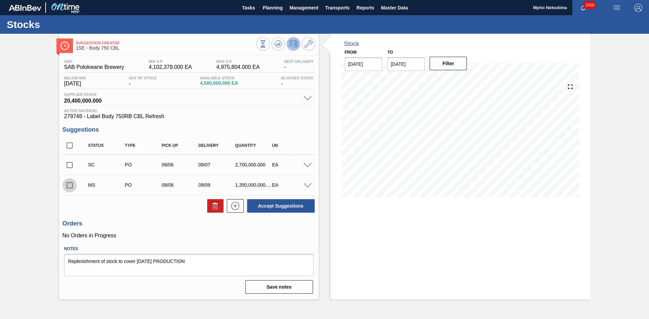
click at [68, 186] on input "checkbox" at bounding box center [70, 185] width 14 height 14
click at [269, 208] on button "Accept Suggestions" at bounding box center [281, 206] width 68 height 14
checkbox input "false"
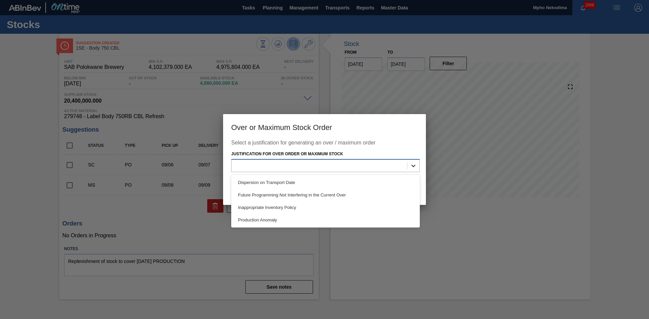
click at [414, 165] on icon at bounding box center [413, 166] width 7 height 7
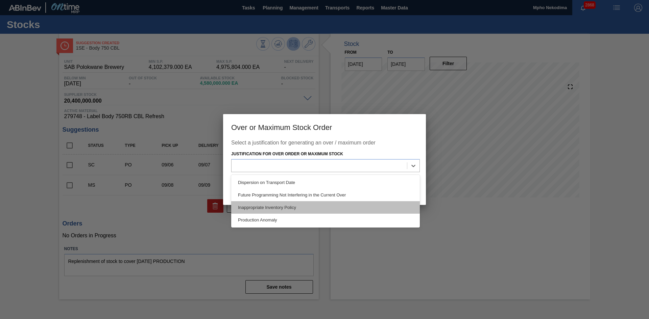
click at [343, 210] on div "Inappropriate Inventory Policy" at bounding box center [325, 207] width 189 height 13
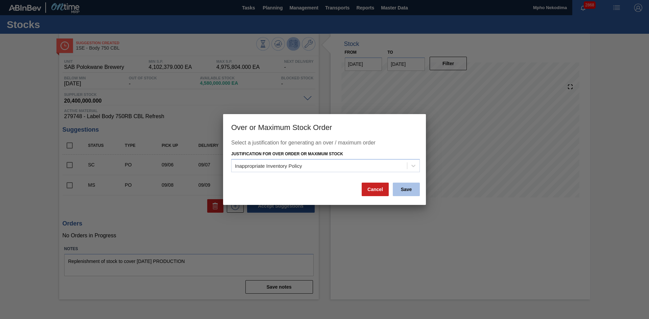
click at [409, 189] on button "Save" at bounding box center [406, 190] width 27 height 14
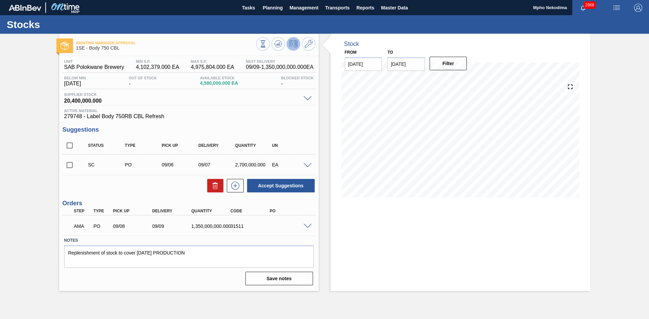
drag, startPoint x: 496, startPoint y: 254, endPoint x: 599, endPoint y: 134, distance: 158.4
click at [496, 254] on div "Stock From 09/05/2025 to 09/19/2025 Filter 09/13 Stock Projection 4,211,392 SAP…" at bounding box center [459, 162] width 259 height 257
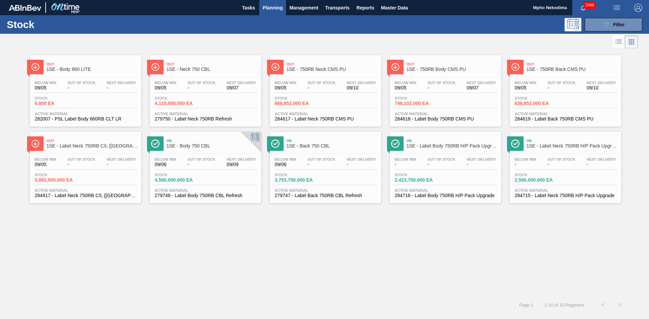
click at [476, 258] on div "Out 1SE - Body 660 LITE Below Min 09/05 Out Of Stock - Next Delivery - Stock 0.…" at bounding box center [324, 173] width 649 height 247
click at [301, 192] on span "Active Material" at bounding box center [325, 191] width 101 height 4
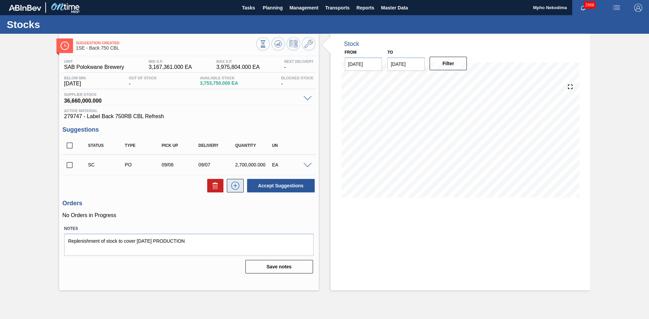
click at [235, 186] on icon at bounding box center [235, 185] width 4 height 0
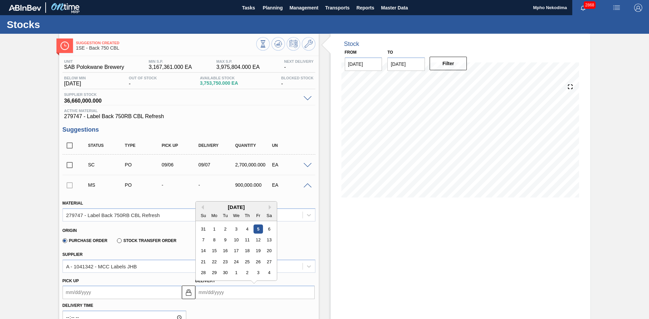
click at [208, 258] on input "Delivery" at bounding box center [254, 293] width 119 height 14
click at [226, 239] on div "9" at bounding box center [224, 239] width 9 height 9
type up3241482231 "[DATE]"
type input "[DATE]"
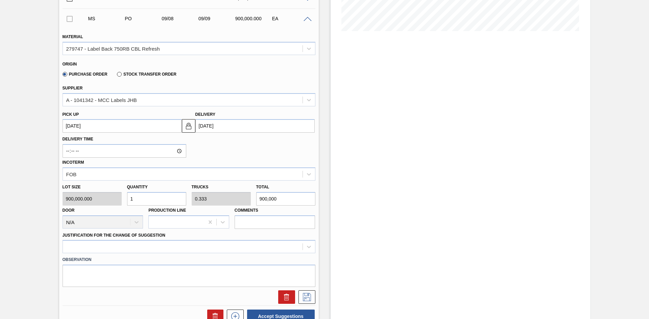
scroll to position [167, 0]
click at [97, 196] on div "Lot size 900,000.000 Quantity 1 Trucks 0.333 Total 900,000 Door N/A Production …" at bounding box center [189, 204] width 258 height 48
type input "15"
type input "5"
type input "13,500,000"
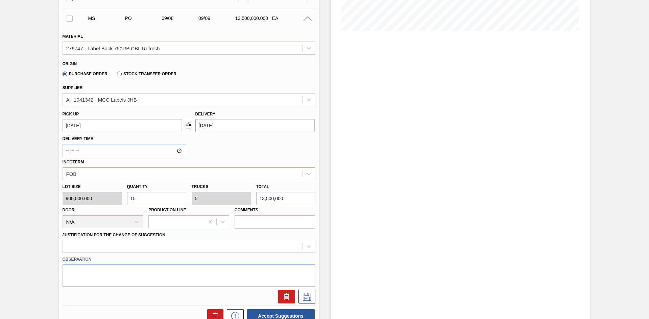
type input "150"
type input "50"
type input "135,000,000"
type input "1,500"
type input "500"
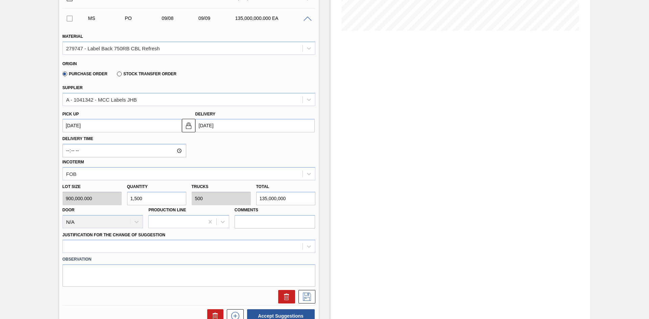
type input "1,350,000,000"
type input "1,500"
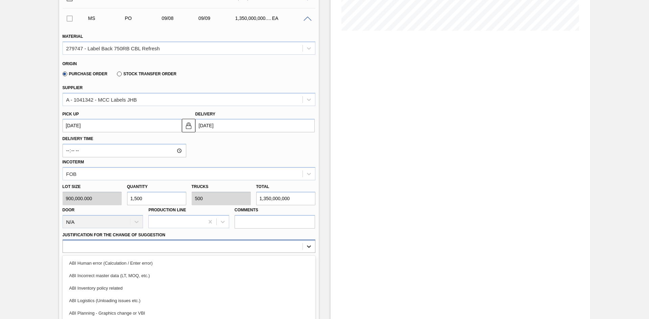
click at [307, 246] on div "option ABI Inventory policy related focused, 3 of 18. 18 results available. Use…" at bounding box center [189, 246] width 253 height 13
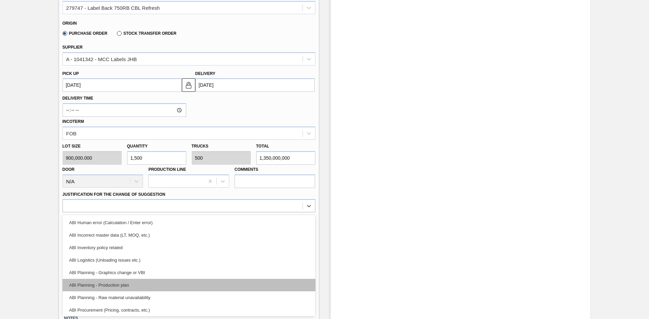
click at [186, 258] on div "ABI Planning - Production plan" at bounding box center [189, 285] width 253 height 13
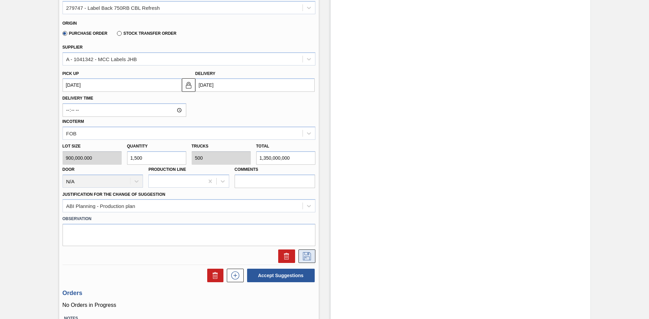
click at [305, 256] on icon at bounding box center [306, 256] width 11 height 8
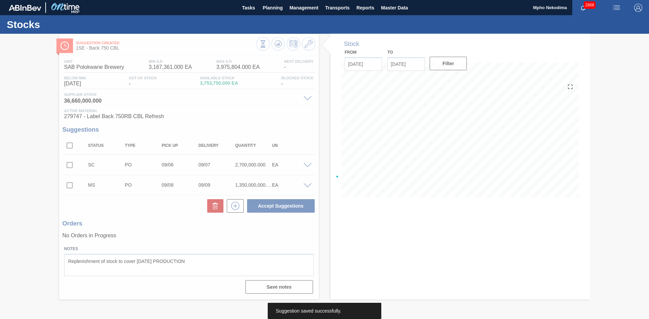
scroll to position [0, 0]
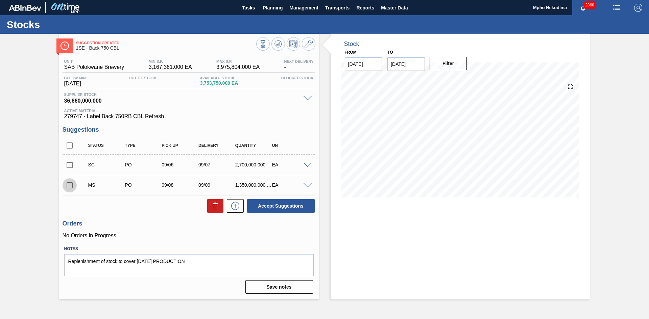
click at [69, 183] on input "checkbox" at bounding box center [70, 185] width 14 height 14
click at [264, 207] on button "Accept Suggestions" at bounding box center [281, 206] width 68 height 14
checkbox input "false"
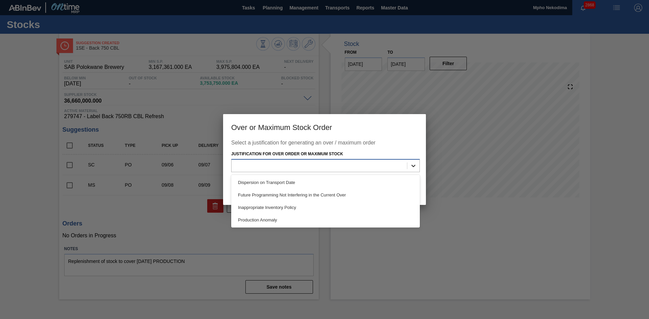
click at [410, 165] on icon at bounding box center [413, 166] width 7 height 7
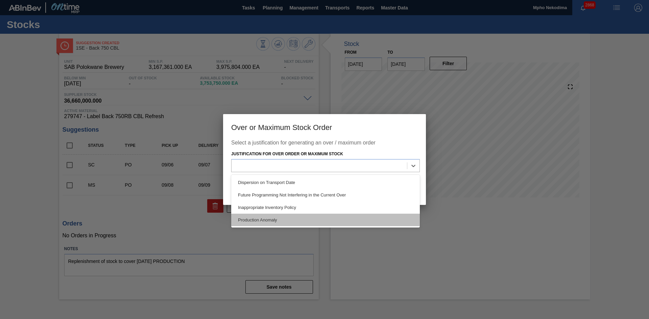
click at [333, 218] on div "Production Anomaly" at bounding box center [325, 220] width 189 height 13
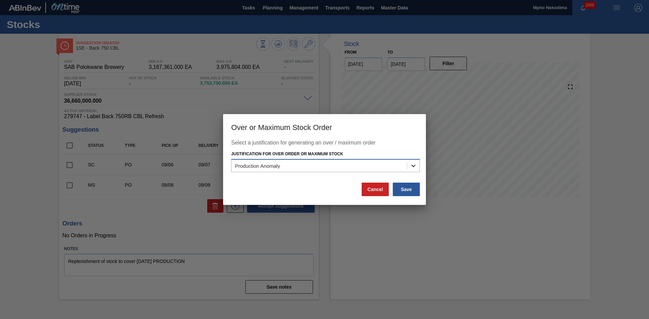
click at [415, 165] on icon at bounding box center [413, 166] width 7 height 7
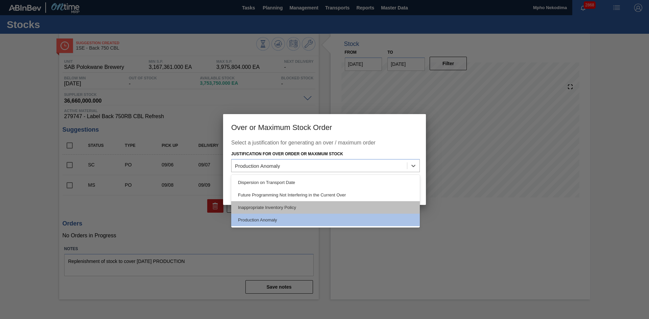
click at [326, 203] on div "Inappropriate Inventory Policy" at bounding box center [325, 207] width 189 height 13
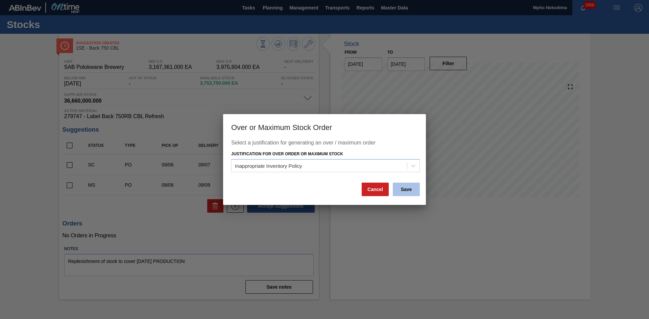
click at [398, 193] on button "Save" at bounding box center [406, 190] width 27 height 14
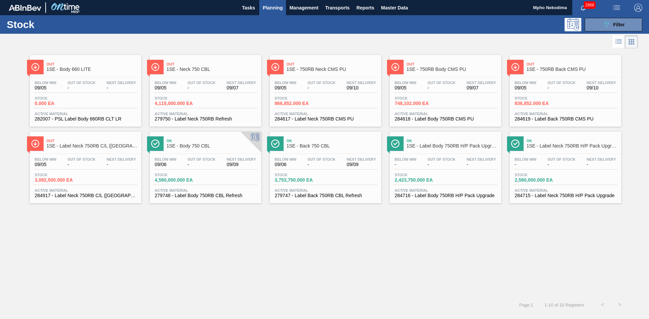
click at [541, 115] on span "Active Material" at bounding box center [565, 114] width 101 height 4
click at [443, 119] on span "284618 - Label Body 750RB CMS PU" at bounding box center [445, 119] width 101 height 5
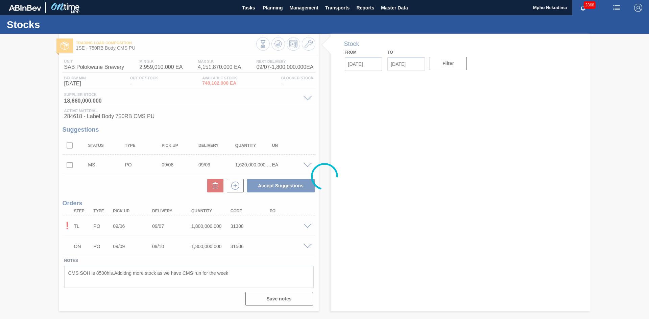
type input "[DATE]"
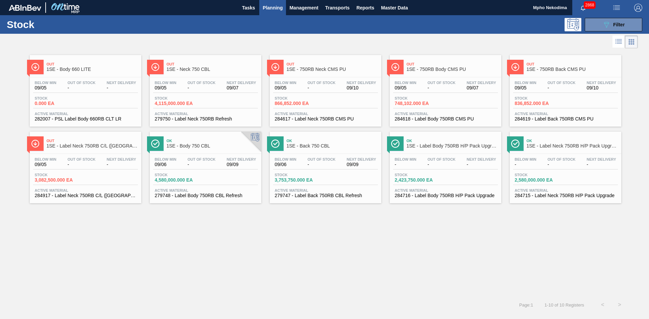
click at [299, 116] on div "Active Material 284617 - Label Neck 750RB CMS PU" at bounding box center [325, 117] width 105 height 10
click at [554, 147] on span "1SE - Label Neck 750RB H/P Pack Upgrade" at bounding box center [571, 146] width 91 height 5
click at [418, 191] on span "Active Material" at bounding box center [445, 191] width 101 height 4
click at [174, 116] on div "Active Material 279750 - Label Neck 750RB Refresh" at bounding box center [205, 117] width 105 height 10
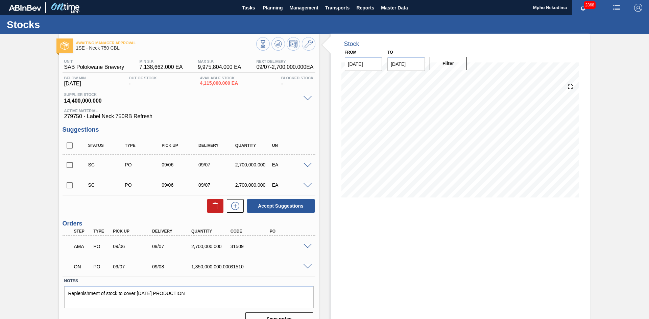
scroll to position [13, 0]
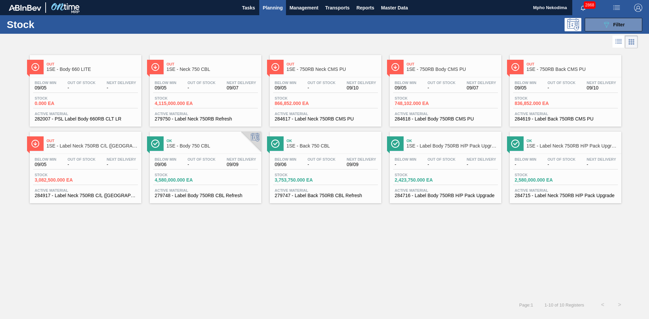
click at [173, 194] on span "279748 - Label Body 750RB CBL Refresh" at bounding box center [205, 195] width 101 height 5
click at [607, 23] on icon at bounding box center [606, 25] width 5 height 6
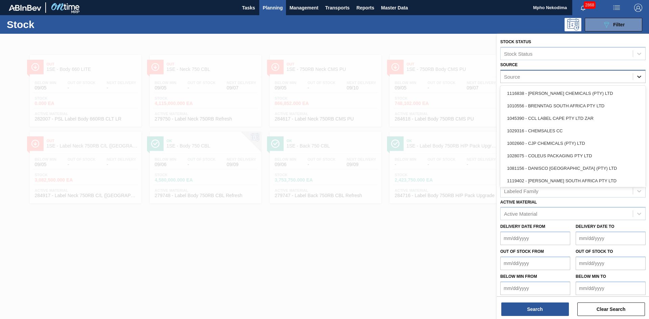
click at [640, 77] on icon at bounding box center [638, 76] width 7 height 7
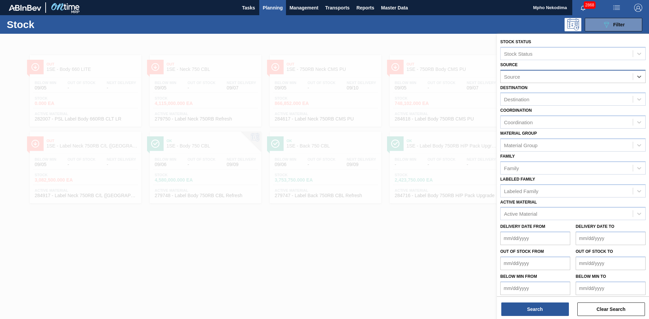
click at [547, 77] on div "Source" at bounding box center [566, 77] width 132 height 10
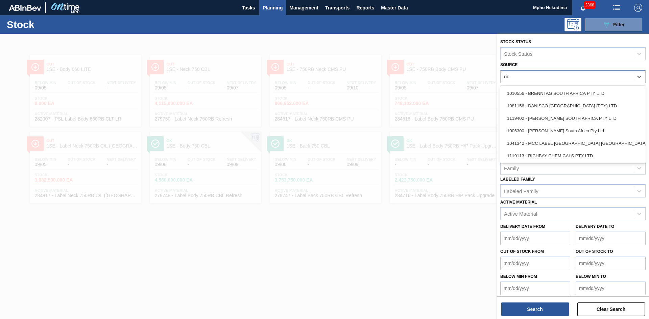
type input "rich"
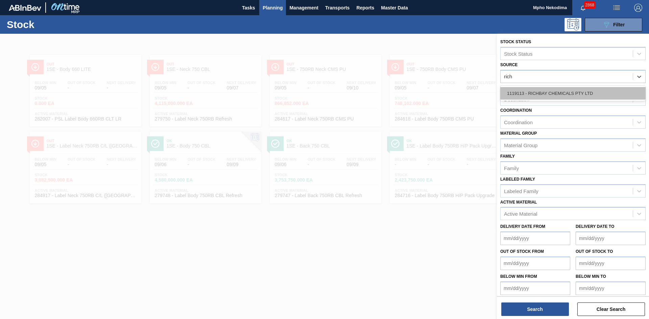
click at [543, 91] on div "1119113 - RICHBAY CHEMICALS PTY LTD" at bounding box center [572, 93] width 145 height 13
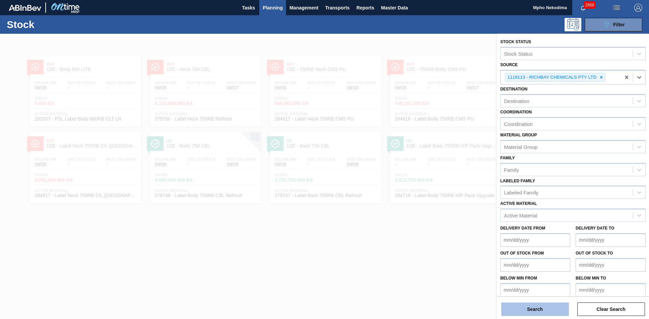
click at [531, 311] on button "Search" at bounding box center [535, 310] width 68 height 14
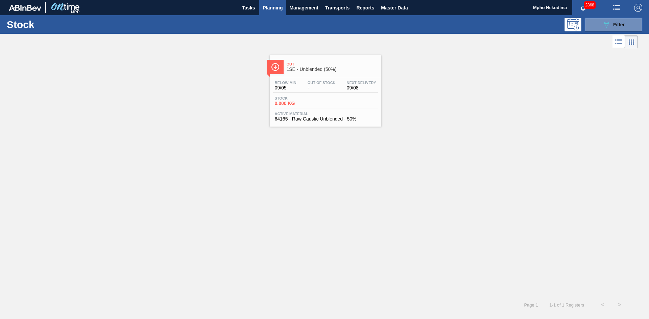
click at [318, 115] on span "Active Material" at bounding box center [325, 114] width 101 height 4
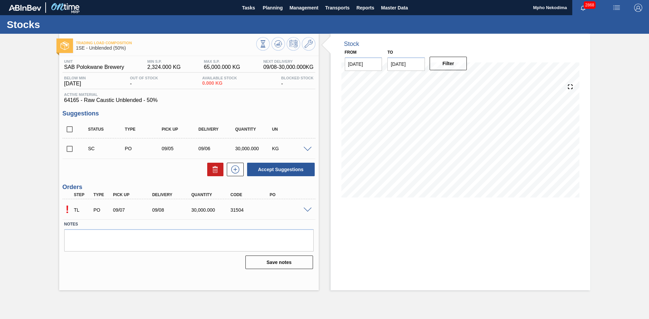
click at [308, 208] on span at bounding box center [307, 210] width 8 height 5
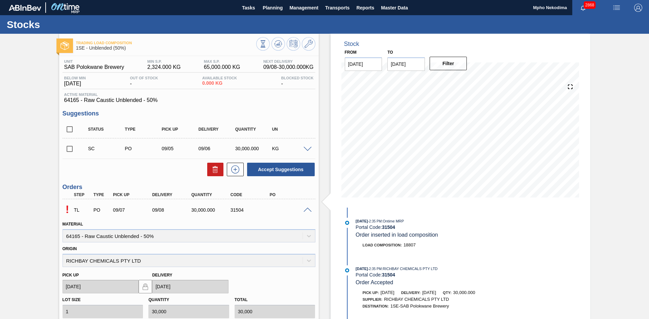
drag, startPoint x: 647, startPoint y: 83, endPoint x: 648, endPoint y: 159, distance: 75.7
click at [648, 159] on main "Tasks Planning Management Transports Reports Master Data Mpho Nekodima 2868 Mar…" at bounding box center [324, 159] width 649 height 319
drag, startPoint x: 647, startPoint y: 100, endPoint x: 648, endPoint y: 253, distance: 153.7
click at [648, 253] on main "Tasks Planning Management Transports Reports Master Data Mpho Nekodima 2868 Mar…" at bounding box center [324, 159] width 649 height 319
click at [621, 90] on div "Trading Load Composition 1SE - Unblended (50%) Unit SAB Polokwane Brewery MIN S…" at bounding box center [324, 236] width 649 height 405
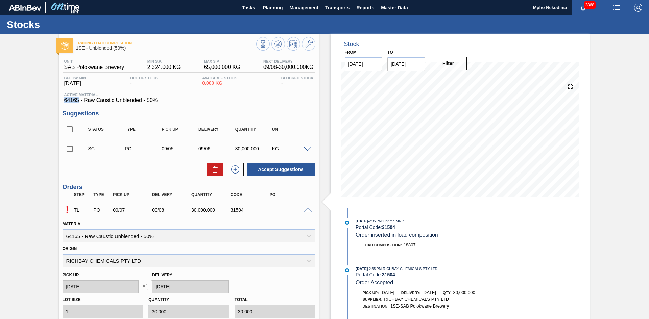
drag, startPoint x: 79, startPoint y: 100, endPoint x: 58, endPoint y: 97, distance: 21.1
click at [58, 97] on div "Trading Load Composition 1SE - Unblended (50%) Unit SAB Polokwane Brewery MIN S…" at bounding box center [324, 236] width 649 height 405
copy span "64165"
click at [560, 54] on div "Stock From [DATE] to [DATE] Filter 09/11 Stock Projection 60,000 SAP Planning 0…" at bounding box center [459, 121] width 259 height 174
drag, startPoint x: 78, startPoint y: 100, endPoint x: 61, endPoint y: 100, distance: 17.6
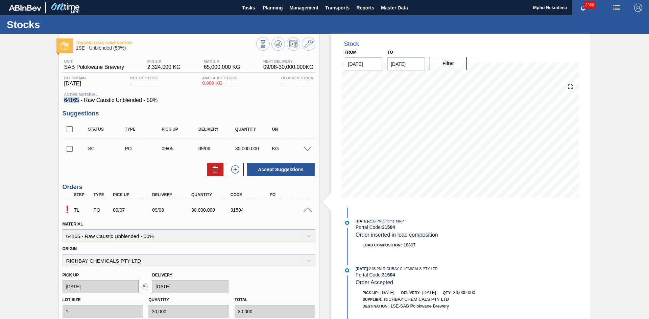
click at [61, 100] on div "Unit SAB Polokwane Brewery MIN S.P. 2,324.000 KG MAX S.P. 65,000.000 KG Next De…" at bounding box center [188, 245] width 259 height 379
copy span "64165"
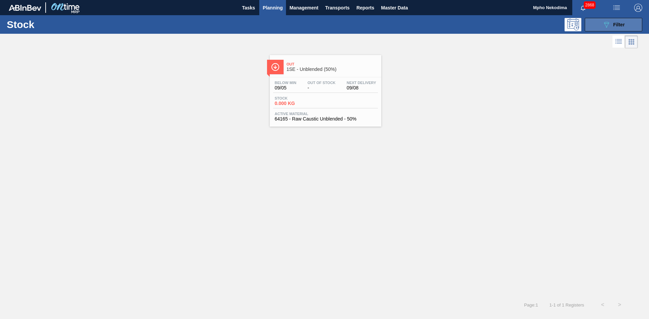
click at [605, 25] on icon at bounding box center [606, 25] width 5 height 6
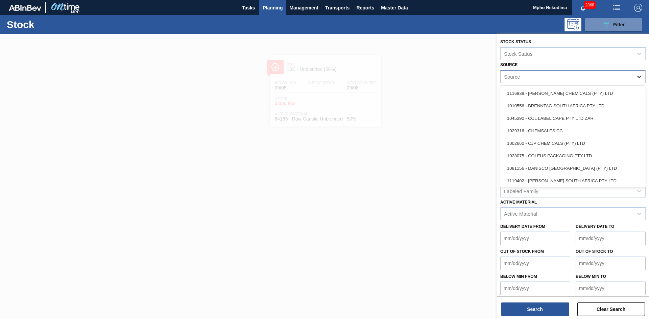
click at [637, 75] on icon at bounding box center [638, 76] width 7 height 7
click at [547, 75] on div "Source" at bounding box center [566, 77] width 132 height 10
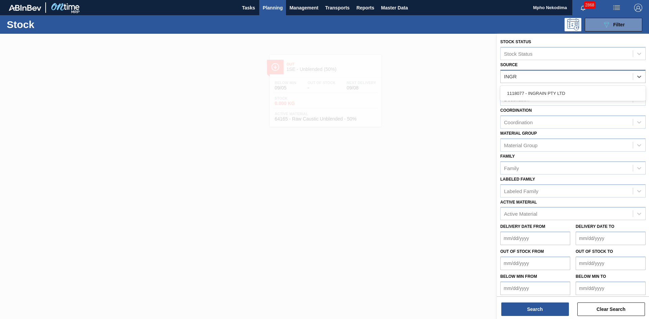
type input "INGRA"
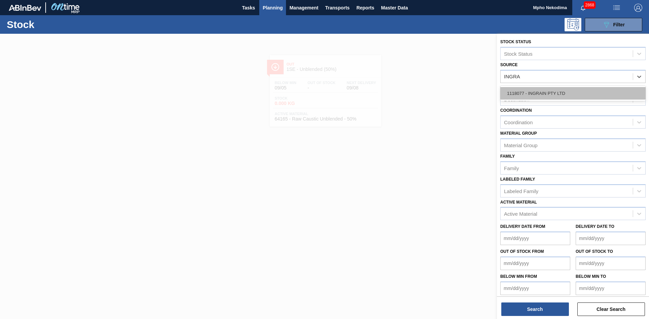
click at [550, 91] on div "1118077 - INGRAIN PTY LTD" at bounding box center [572, 93] width 145 height 13
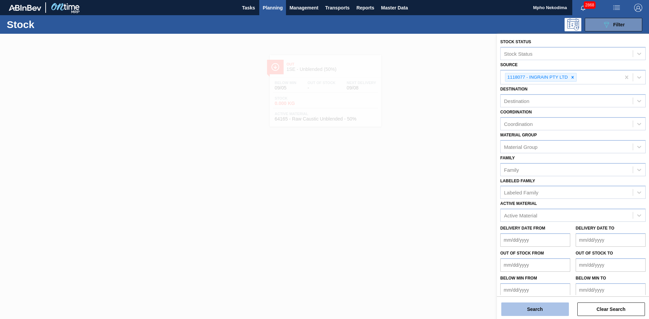
click at [532, 311] on button "Search" at bounding box center [535, 310] width 68 height 14
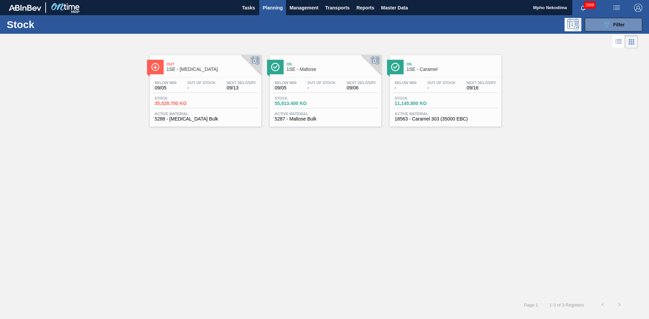
click at [291, 117] on span "5287 - Maltose Bulk" at bounding box center [325, 119] width 101 height 5
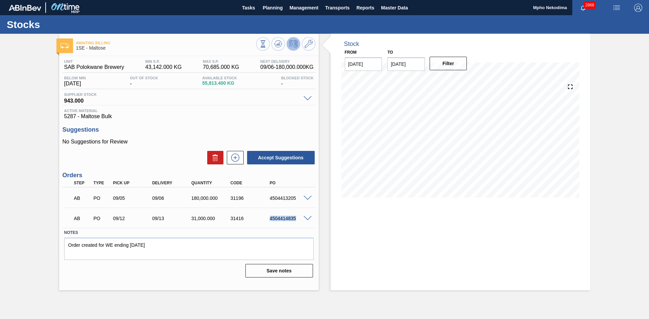
drag, startPoint x: 270, startPoint y: 219, endPoint x: 299, endPoint y: 214, distance: 29.5
click at [299, 214] on div "AB PO 09/12 09/13 31,000.000 31416 4504414835" at bounding box center [187, 218] width 235 height 14
copy div "4504414835"
